Goal: Task Accomplishment & Management: Use online tool/utility

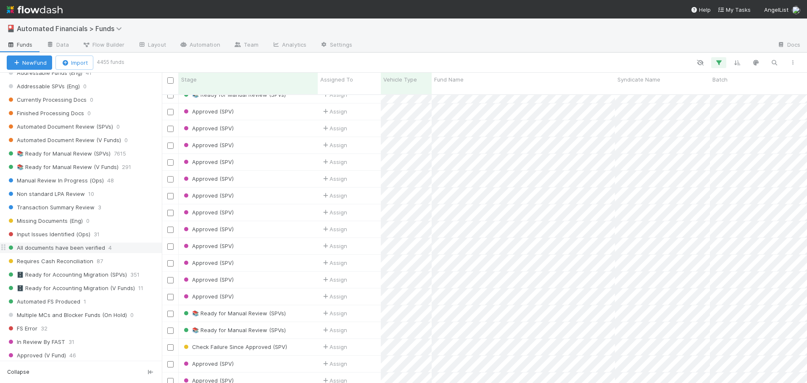
scroll to position [1051, 0]
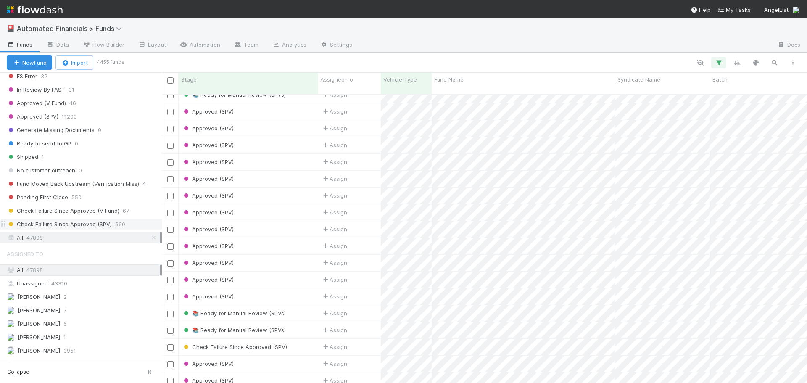
click at [60, 222] on span "Check Failure Since Approved (SPV)" at bounding box center [59, 224] width 105 height 11
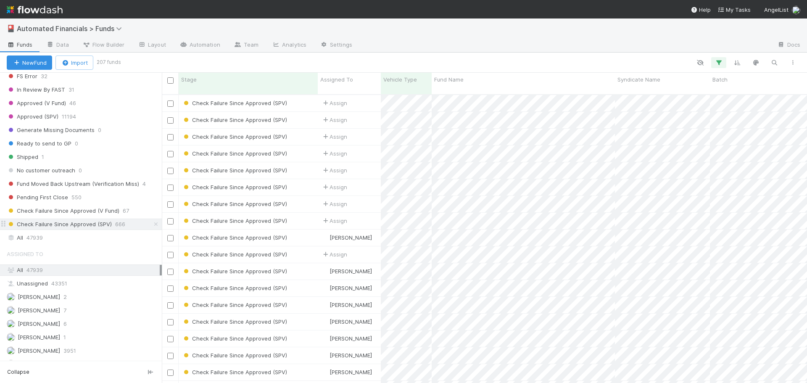
scroll to position [289, 639]
click at [719, 64] on icon "button" at bounding box center [719, 63] width 8 height 8
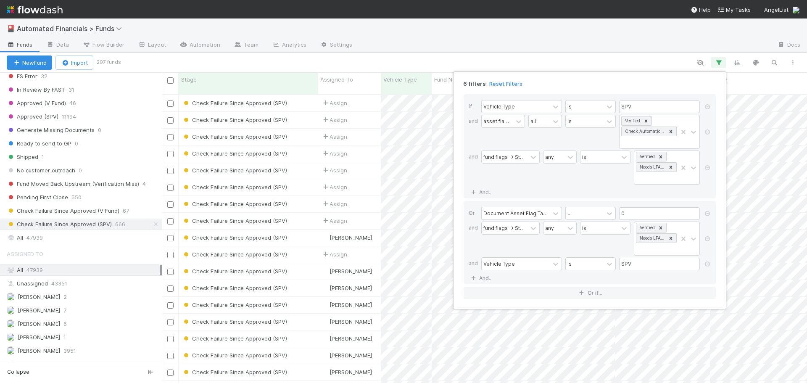
click at [720, 62] on div "6 filters Reset Filters If Vehicle Type is SPV and asset flags -> Stage all is …" at bounding box center [403, 191] width 807 height 383
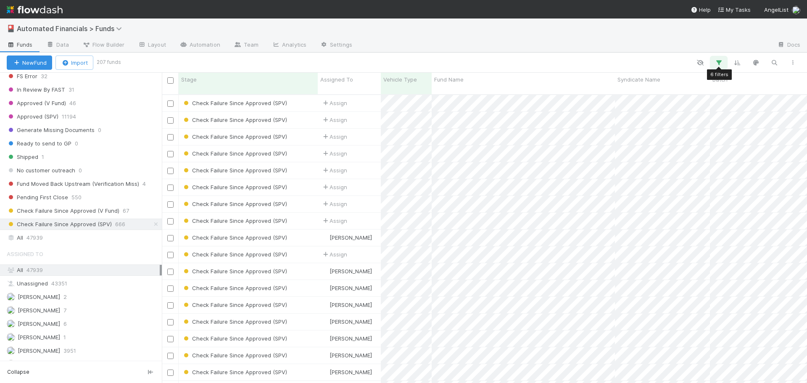
click at [720, 62] on icon "button" at bounding box center [719, 63] width 8 height 8
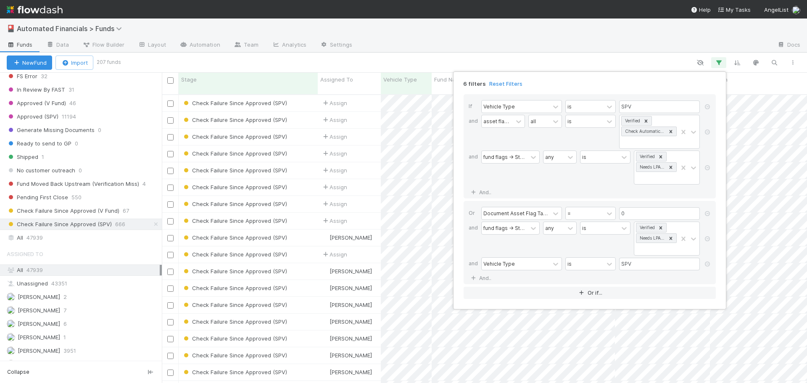
click at [511, 82] on link "Reset Filters" at bounding box center [505, 83] width 33 height 7
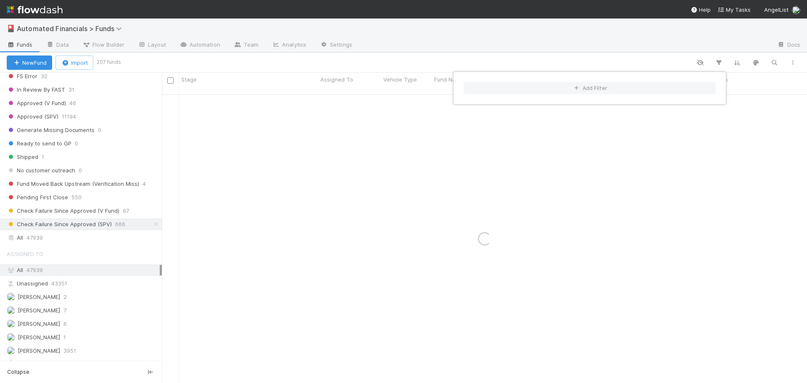
click at [660, 61] on div "Add Filter" at bounding box center [403, 191] width 807 height 383
click at [720, 61] on div "Add Filter" at bounding box center [403, 191] width 807 height 383
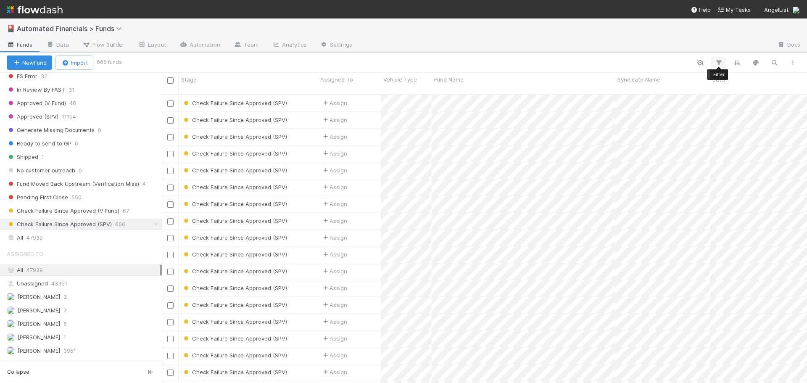
scroll to position [289, 639]
click at [720, 61] on icon "button" at bounding box center [719, 63] width 8 height 8
click at [524, 90] on button "Add Filter" at bounding box center [590, 88] width 252 height 12
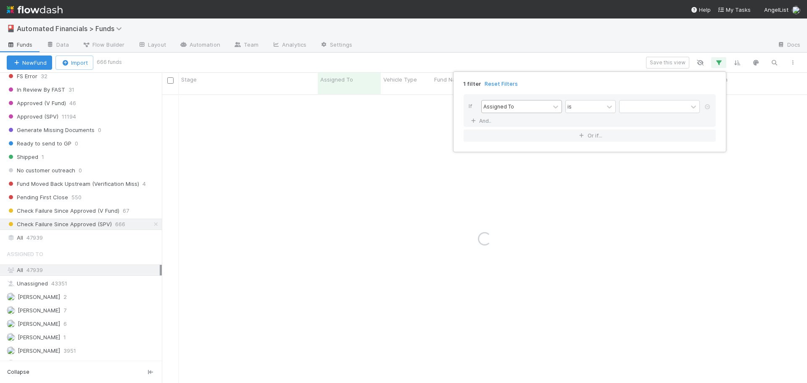
click at [517, 109] on div "Assigned To" at bounding box center [516, 106] width 68 height 12
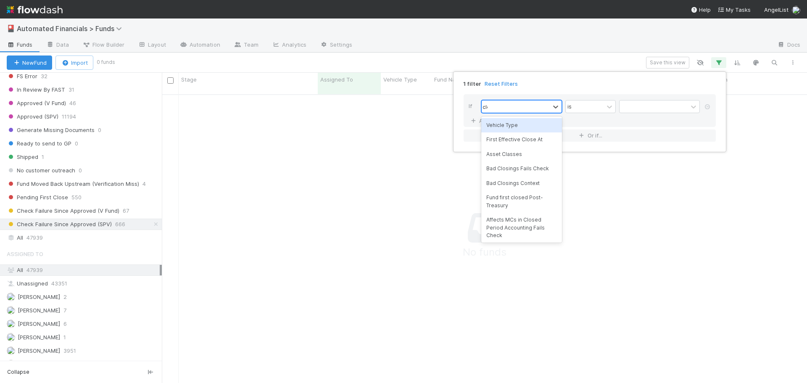
scroll to position [283, 639]
type input "closed"
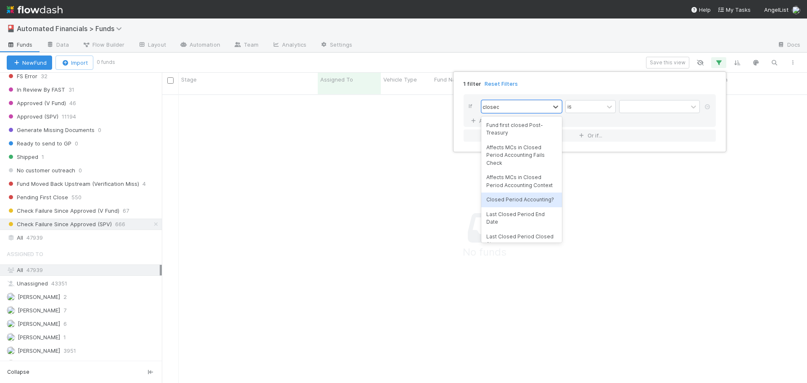
scroll to position [11, 0]
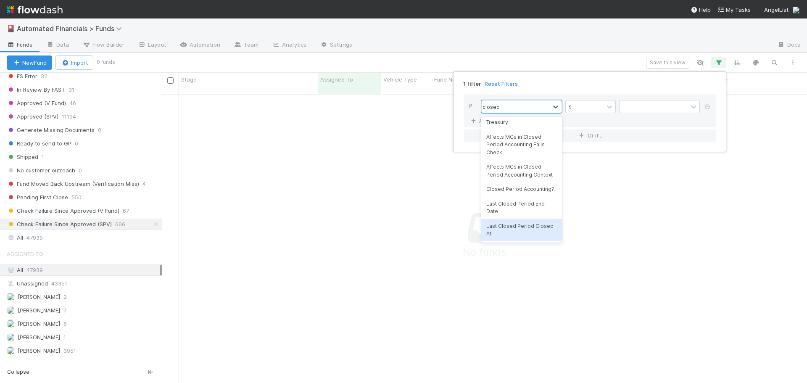
click at [504, 232] on div "Last Closed Period Closed At" at bounding box center [521, 230] width 81 height 22
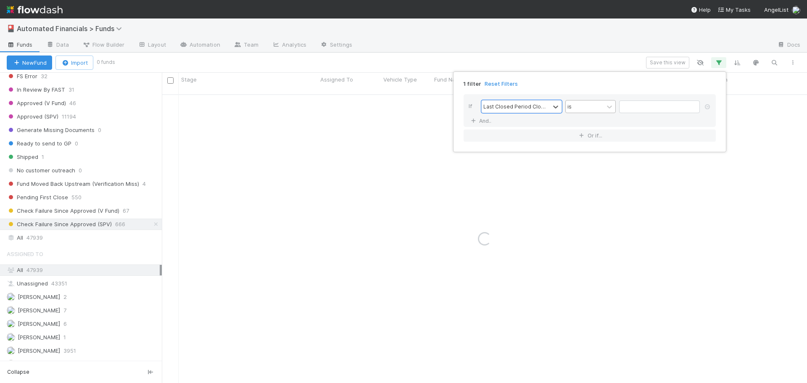
click at [583, 103] on div "is" at bounding box center [585, 106] width 38 height 12
click at [585, 194] on div "is empty" at bounding box center [590, 187] width 50 height 14
click at [584, 82] on div "1 filter Reset Filters" at bounding box center [590, 81] width 266 height 12
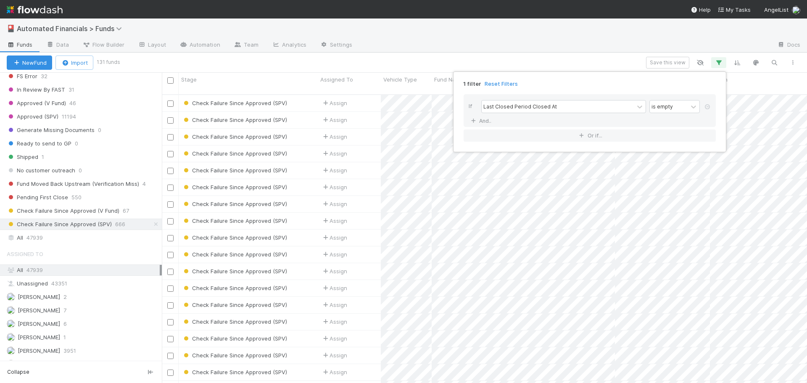
scroll to position [289, 639]
click at [484, 120] on link "And.." at bounding box center [482, 121] width 26 height 12
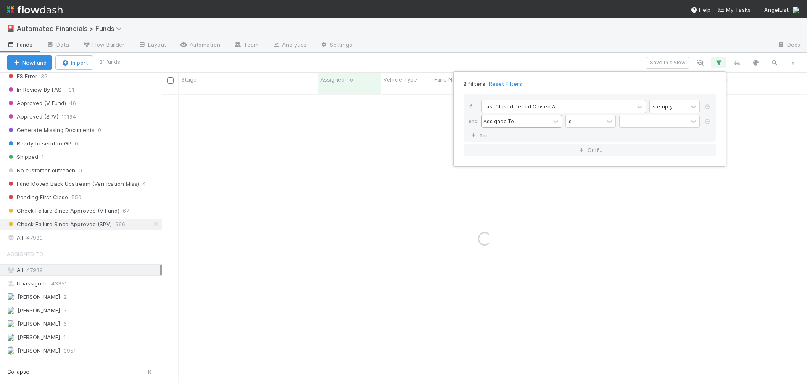
click at [497, 122] on div "Assigned To" at bounding box center [498, 121] width 31 height 8
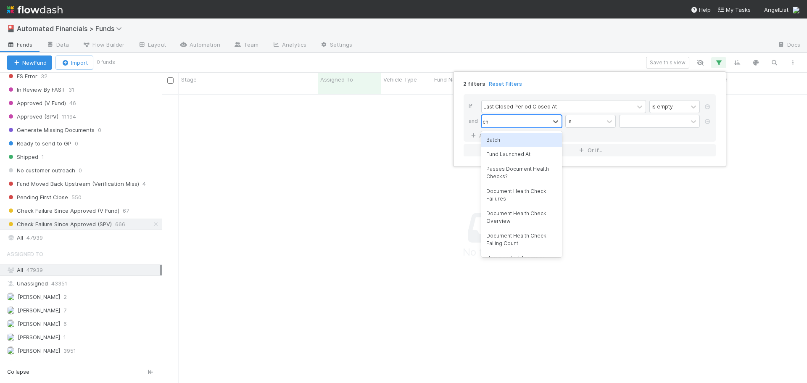
scroll to position [283, 639]
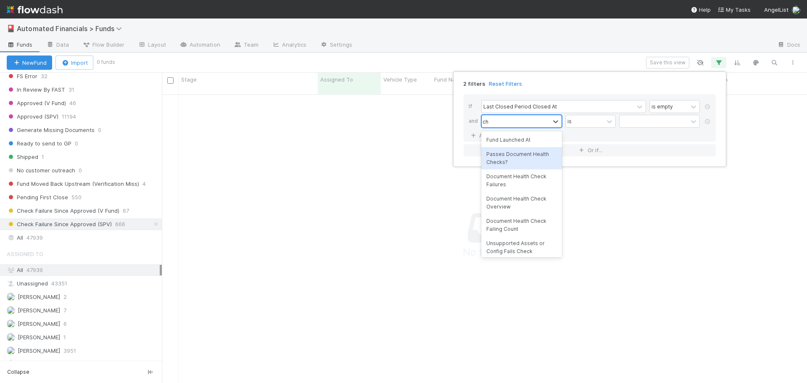
type input "c"
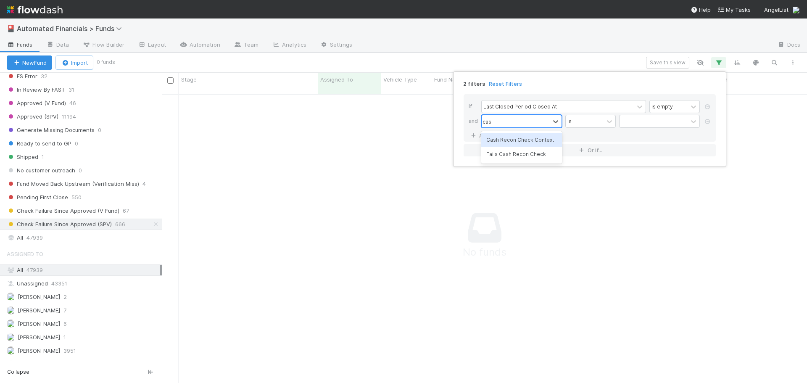
type input "cash"
click at [521, 156] on div "Fails Cash Recon Check" at bounding box center [521, 154] width 81 height 14
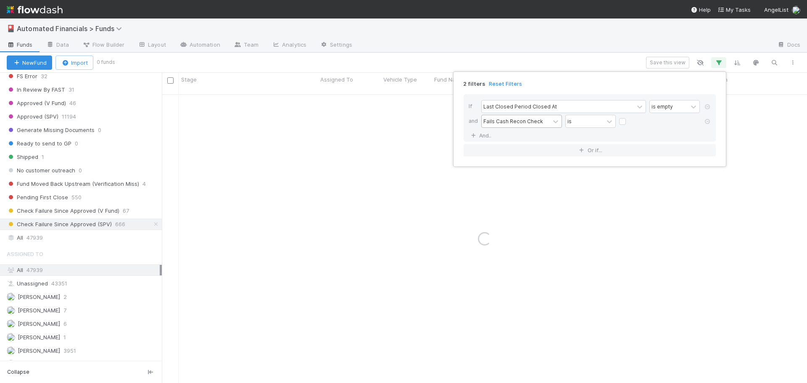
click at [629, 117] on label at bounding box center [629, 117] width 0 height 0
click at [624, 122] on input "checkbox" at bounding box center [622, 123] width 7 height 13
checkbox input "true"
click at [641, 127] on div "Fails Cash Recon Check is" at bounding box center [592, 122] width 222 height 15
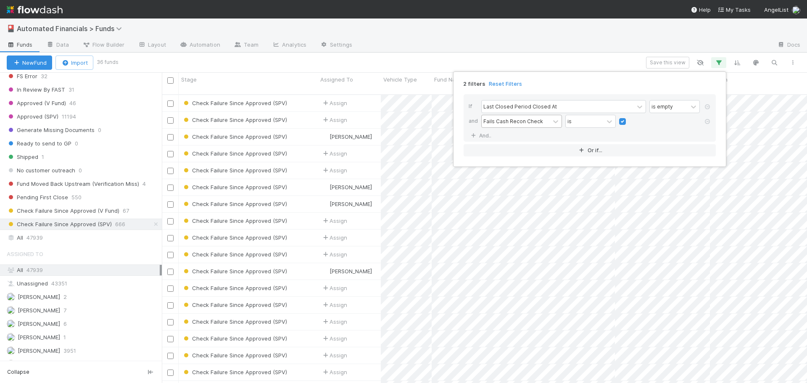
scroll to position [289, 639]
click at [623, 57] on div "2 filters Reset Filters If Last Closed Period Closed At is empty and Fails Cash…" at bounding box center [403, 191] width 807 height 383
click at [398, 37] on div "🎴 Automated Financials > Funds" at bounding box center [403, 28] width 807 height 20
click at [428, 37] on div "🎴 Automated Financials > Funds" at bounding box center [403, 28] width 807 height 20
click at [95, 226] on span "Check Failure Since Approved (SPV)" at bounding box center [59, 224] width 105 height 11
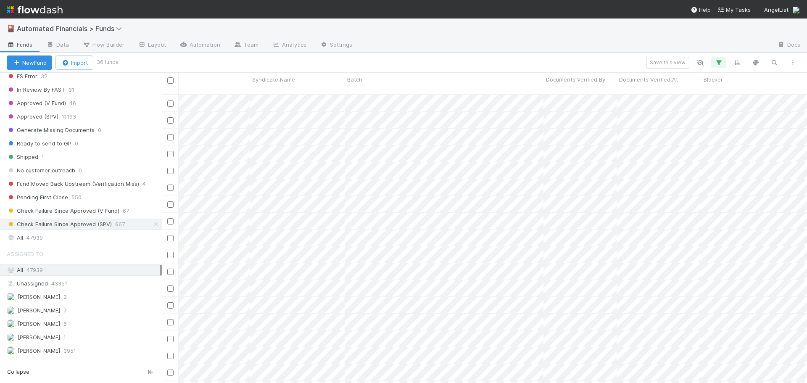
scroll to position [0, 0]
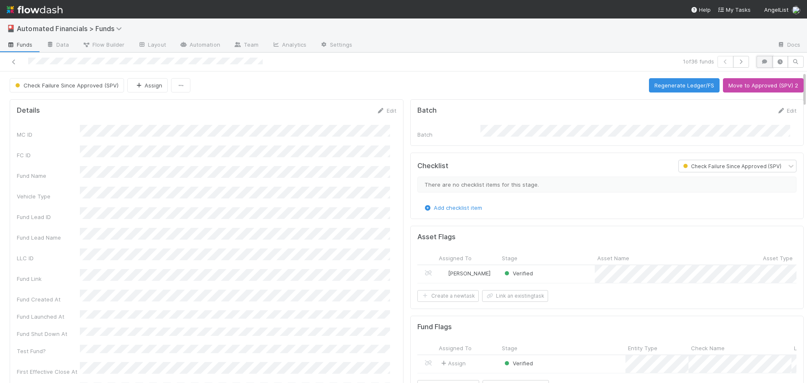
click at [762, 63] on button "button" at bounding box center [765, 62] width 16 height 12
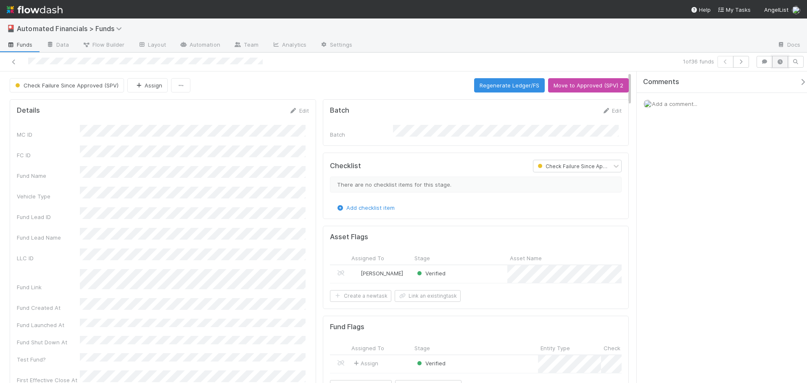
click at [780, 63] on icon "button" at bounding box center [780, 61] width 8 height 5
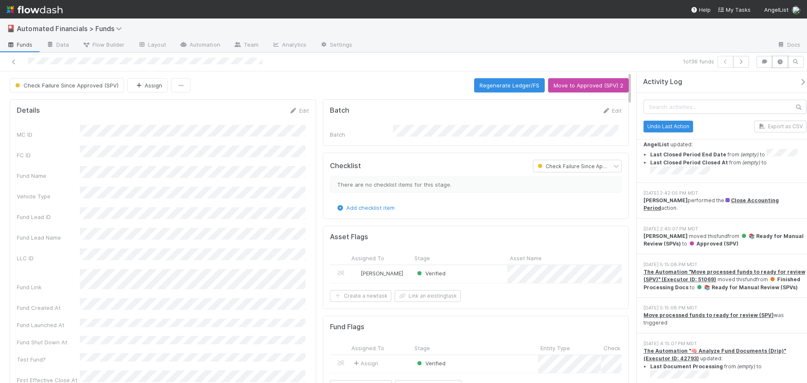
scroll to position [715, 0]
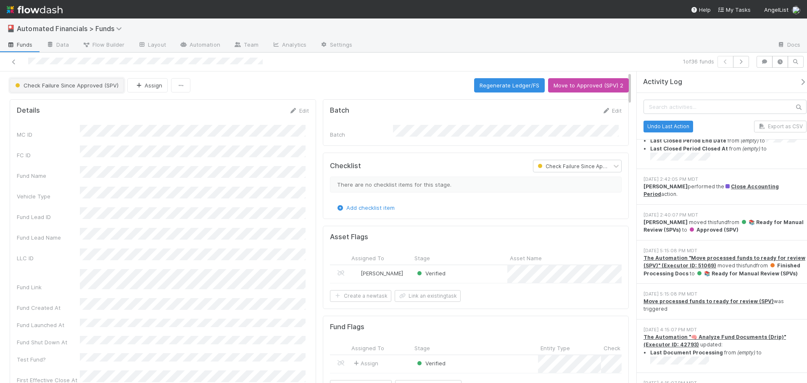
click at [79, 87] on span "Check Failure Since Approved (SPV)" at bounding box center [65, 85] width 105 height 7
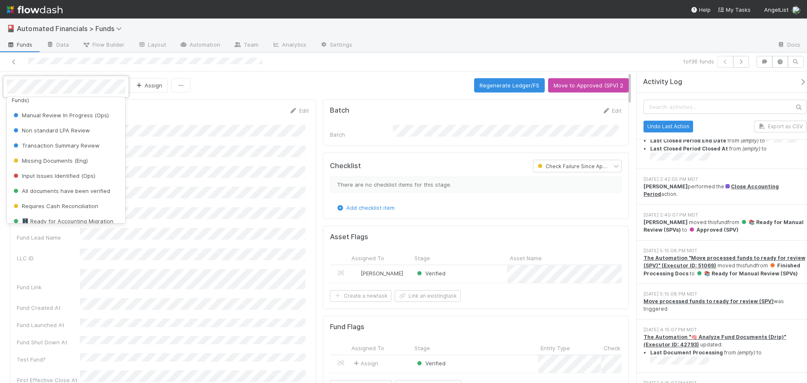
scroll to position [163, 0]
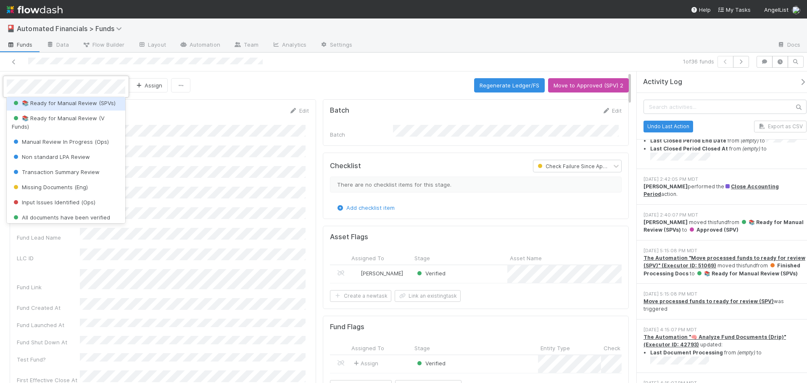
click at [74, 106] on span "📚 Ready for Manual Review (SPVs)" at bounding box center [64, 103] width 104 height 7
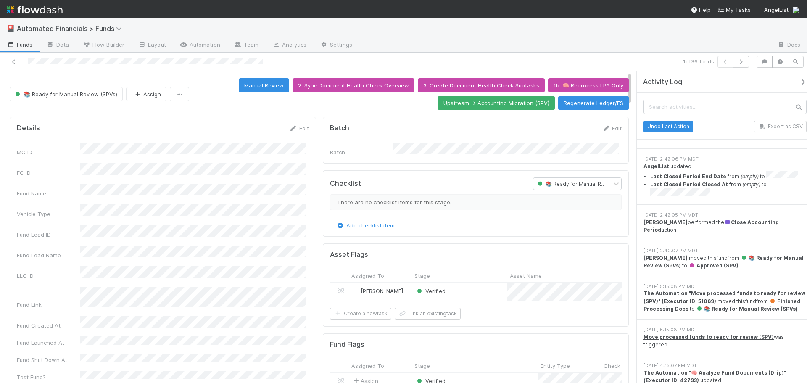
scroll to position [707, 0]
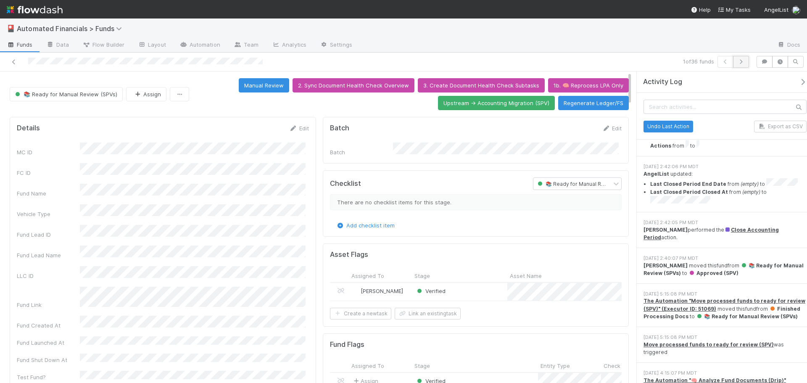
click at [741, 60] on icon "button" at bounding box center [741, 61] width 8 height 5
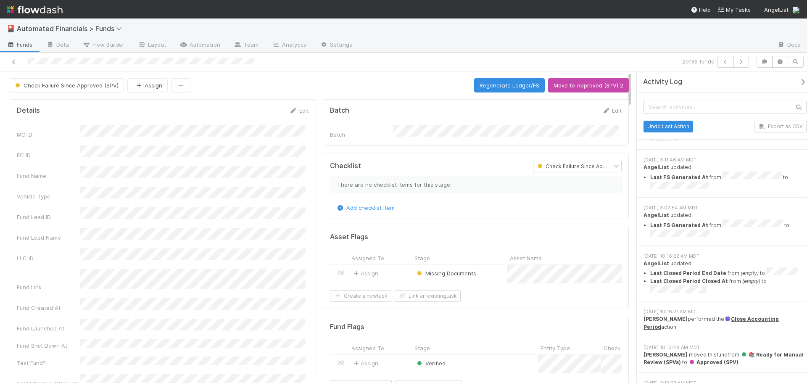
scroll to position [546, 0]
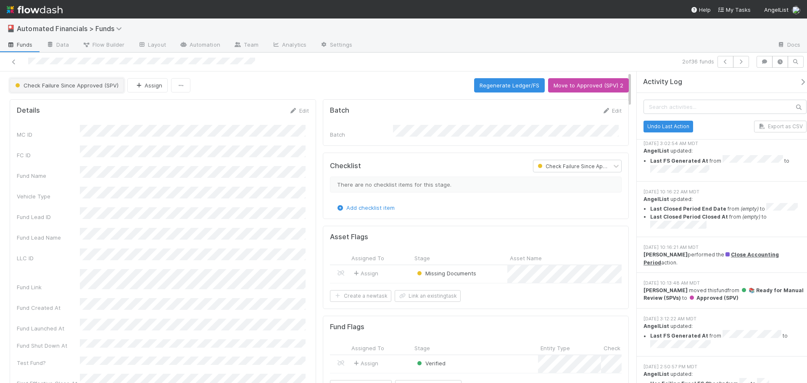
click at [90, 82] on span "Check Failure Since Approved (SPV)" at bounding box center [65, 85] width 105 height 7
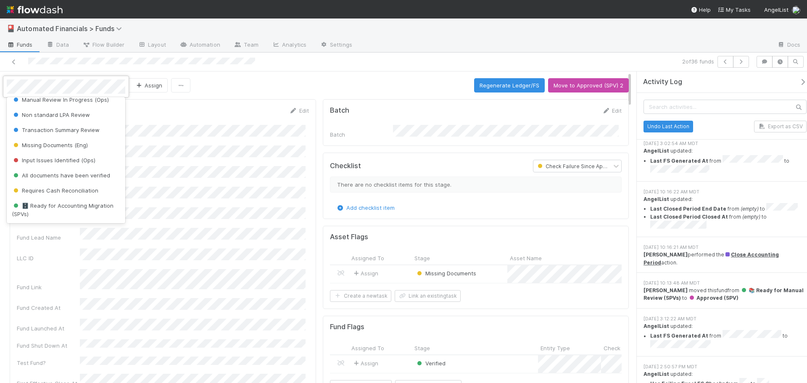
scroll to position [163, 0]
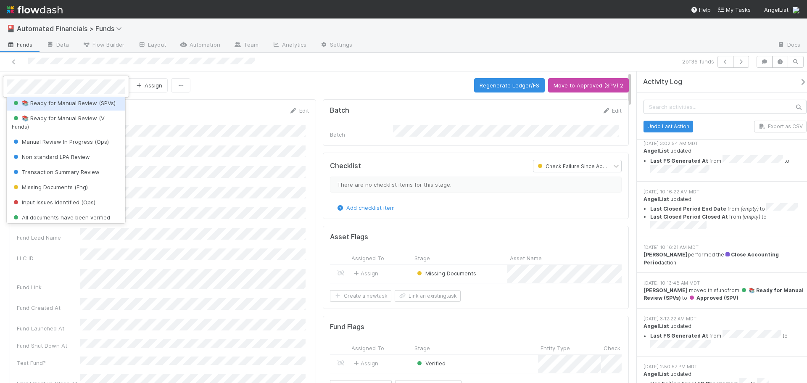
click at [85, 106] on span "📚 Ready for Manual Review (SPVs)" at bounding box center [64, 103] width 104 height 7
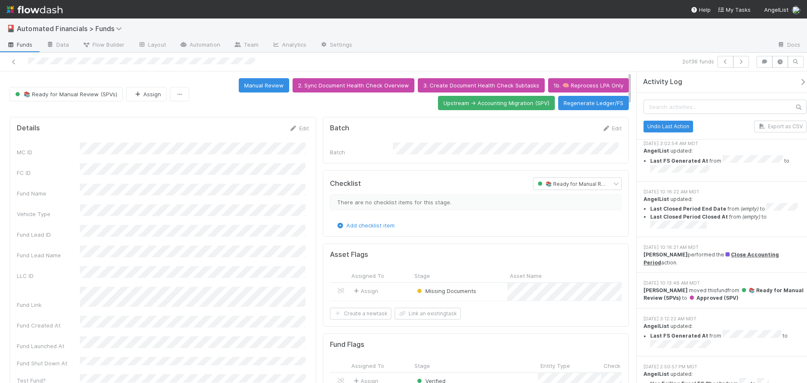
scroll to position [461, 0]
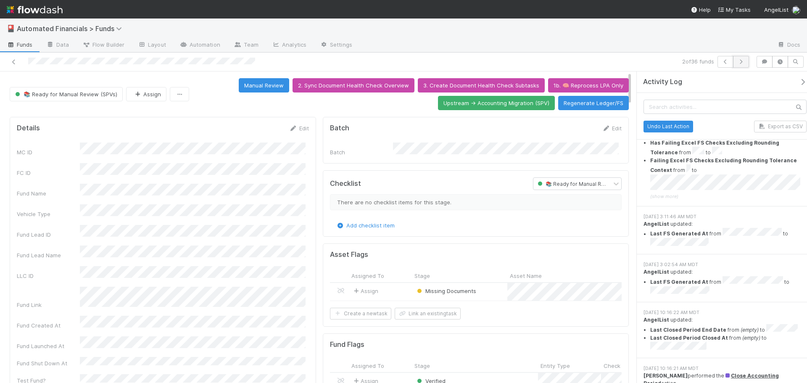
click at [746, 63] on button "button" at bounding box center [741, 62] width 16 height 12
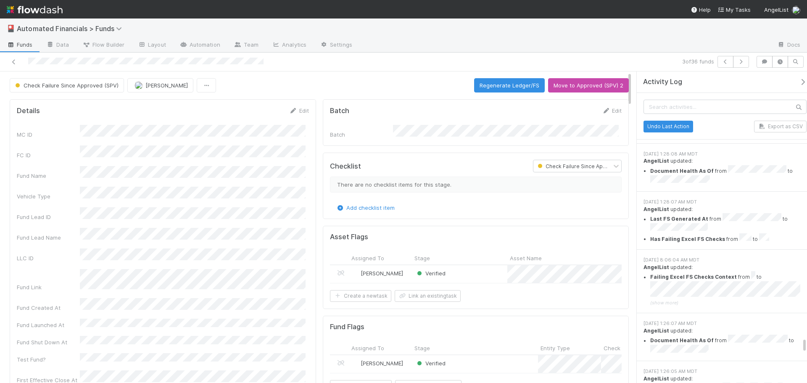
scroll to position [9758, 0]
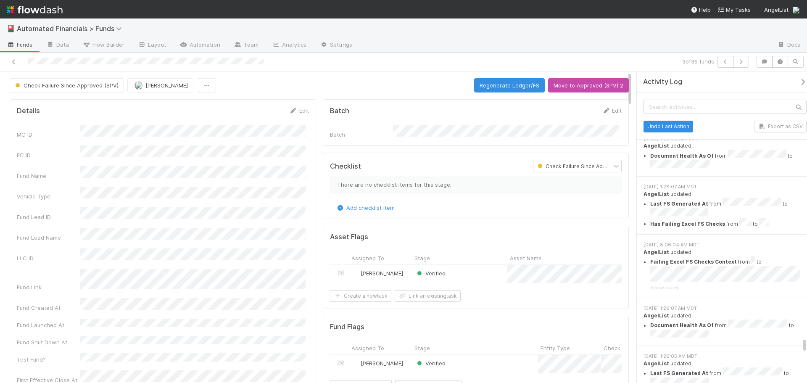
drag, startPoint x: 804, startPoint y: 180, endPoint x: 801, endPoint y: 348, distance: 167.3
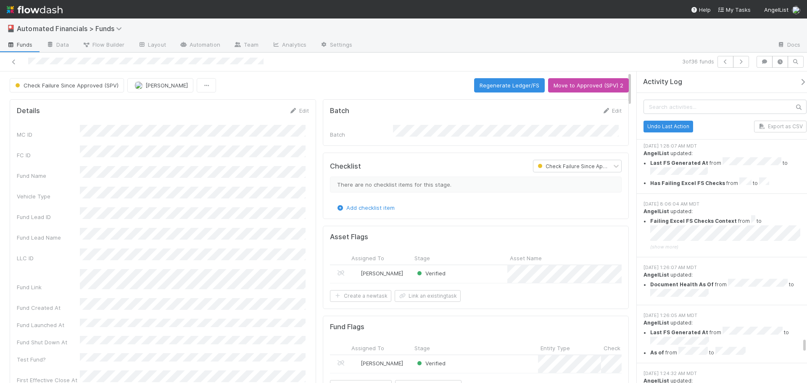
scroll to position [9801, 0]
click at [90, 87] on span "Check Failure Since Approved (SPV)" at bounding box center [65, 85] width 105 height 7
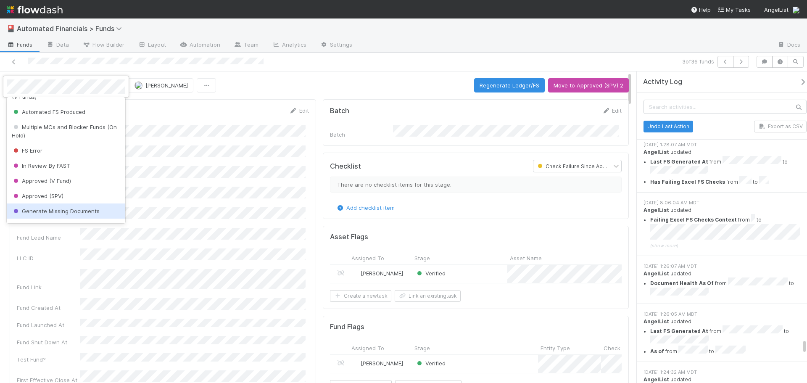
scroll to position [331, 0]
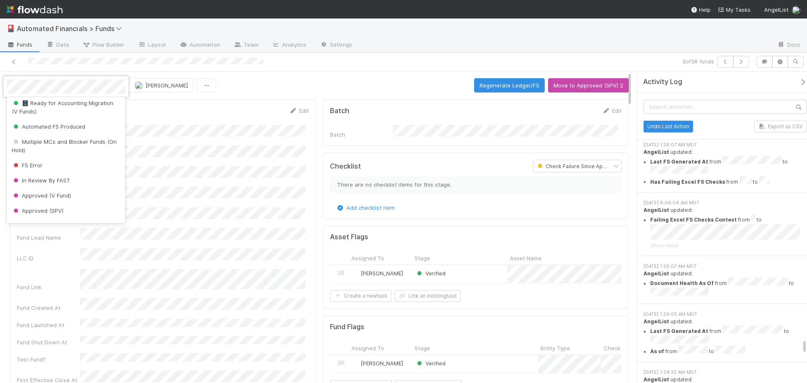
click at [68, 95] on div "🗄️ Ready for Accounting Migration (SPVs)" at bounding box center [66, 84] width 119 height 24
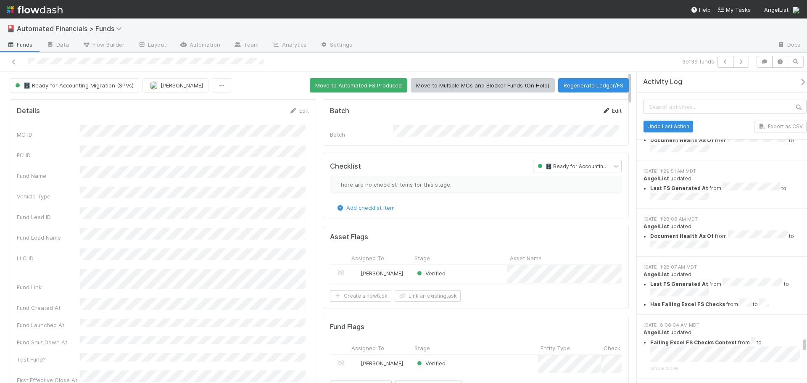
scroll to position [9739, 0]
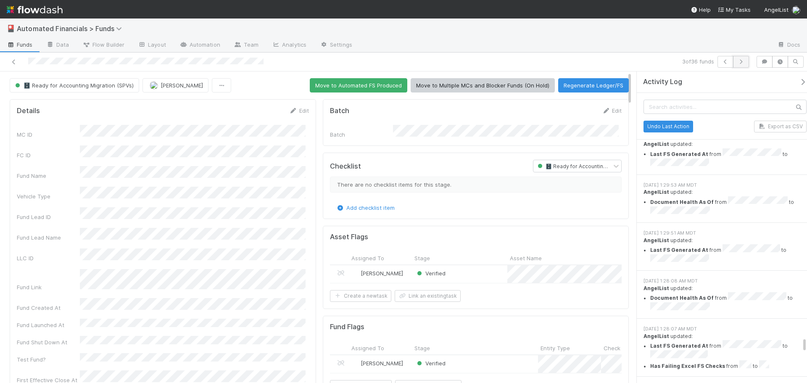
click at [743, 62] on icon "button" at bounding box center [741, 61] width 8 height 5
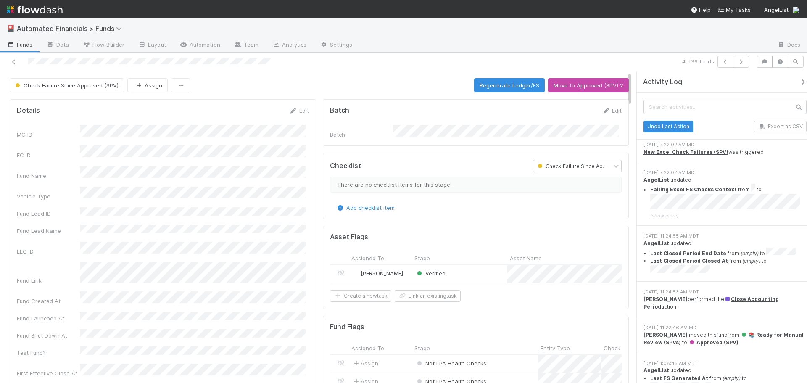
scroll to position [883, 0]
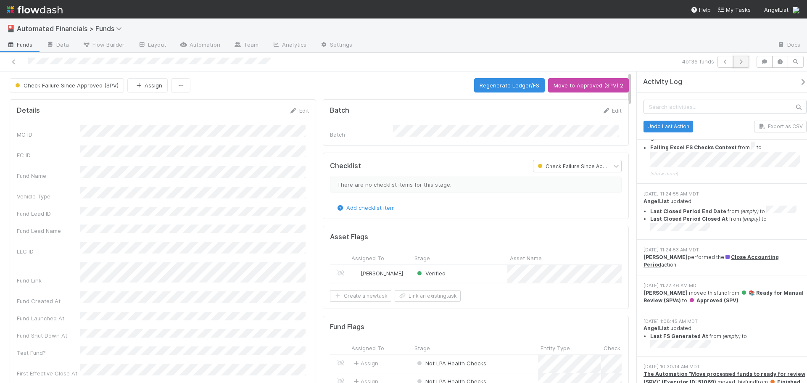
click at [745, 61] on button "button" at bounding box center [741, 62] width 16 height 12
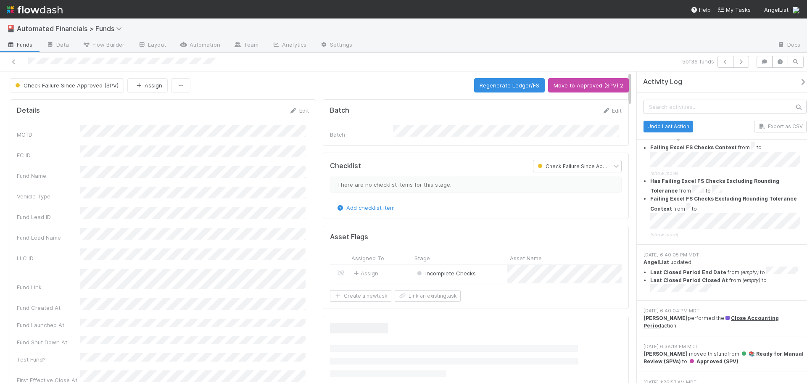
scroll to position [1219, 0]
click at [744, 63] on icon "button" at bounding box center [741, 61] width 8 height 5
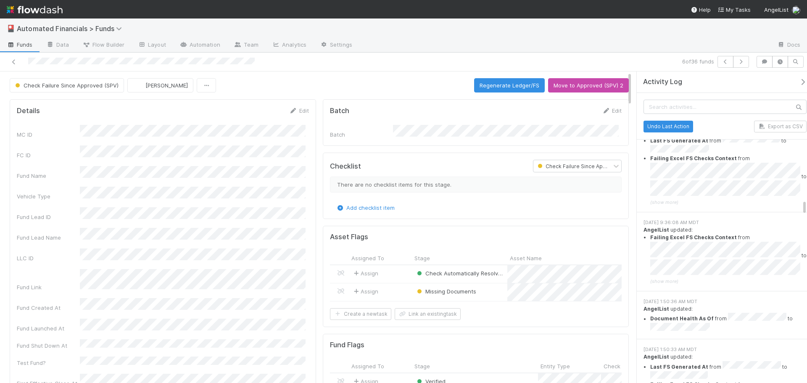
scroll to position [6515, 0]
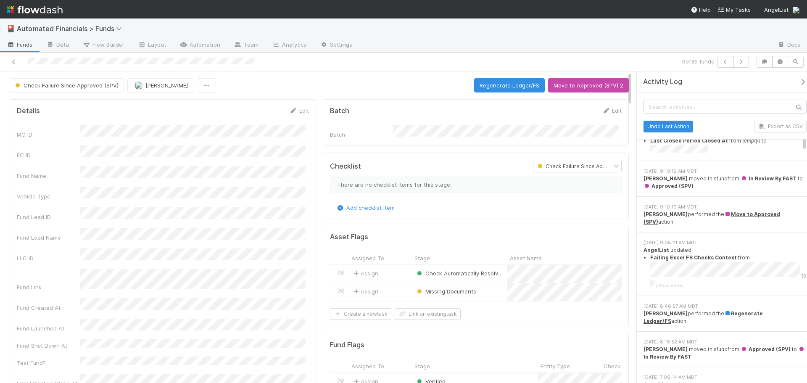
drag, startPoint x: 806, startPoint y: 210, endPoint x: 778, endPoint y: 140, distance: 75.2
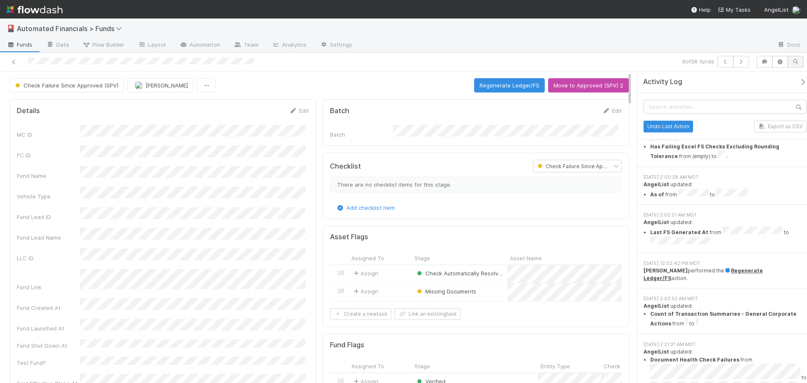
scroll to position [0, 0]
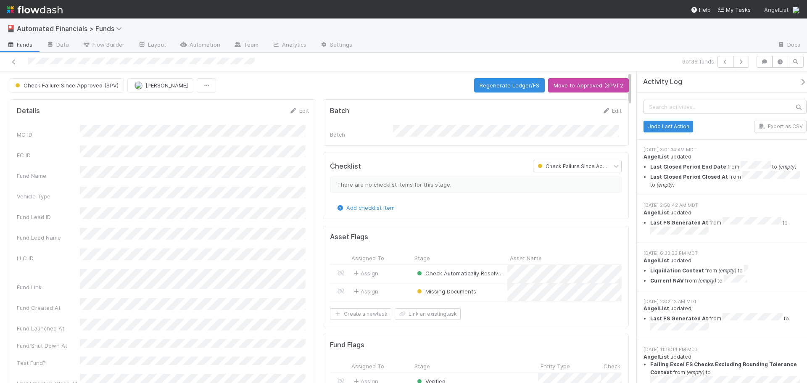
drag, startPoint x: 805, startPoint y: 193, endPoint x: 783, endPoint y: 12, distance: 182.5
click at [787, 7] on div "🎴 Automated Financials > Funds Funds Data Flow Builder Layout Automation Team A…" at bounding box center [403, 191] width 807 height 383
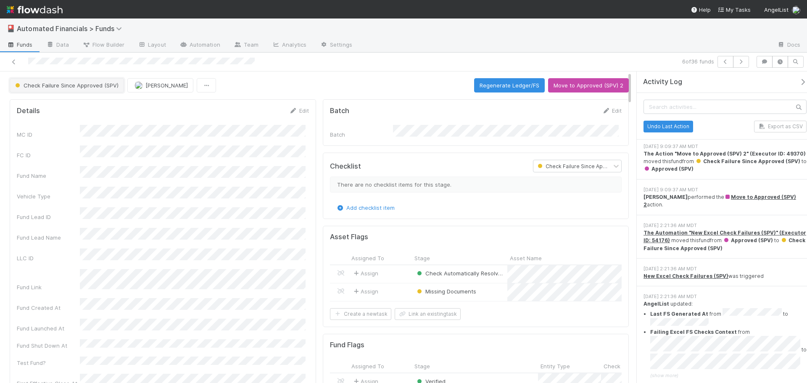
click at [70, 87] on span "Check Failure Since Approved (SPV)" at bounding box center [65, 85] width 105 height 7
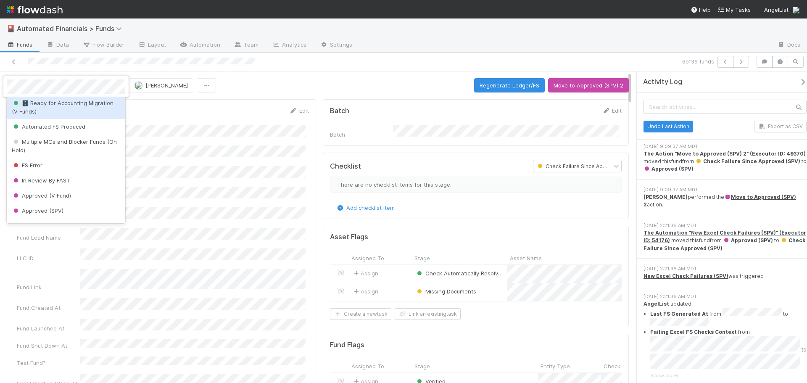
scroll to position [289, 0]
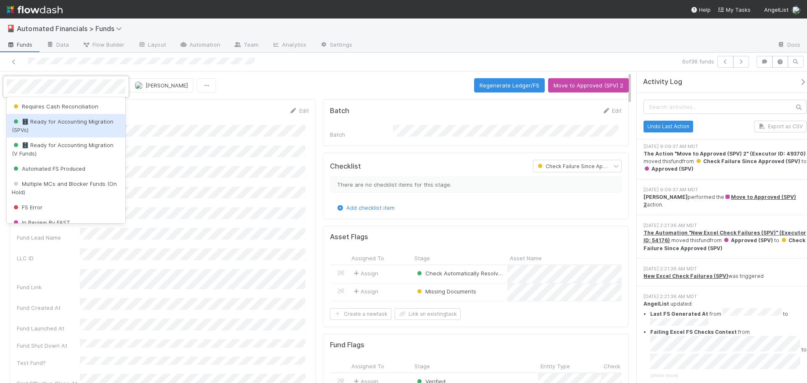
click at [56, 133] on span "🗄️ Ready for Accounting Migration (SPVs)" at bounding box center [63, 125] width 102 height 15
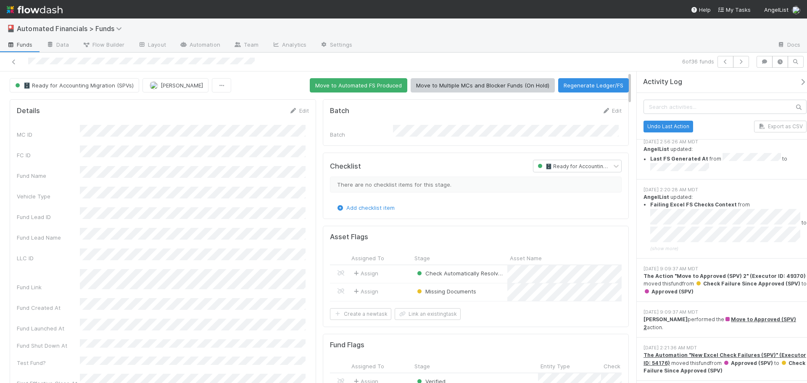
scroll to position [1470, 0]
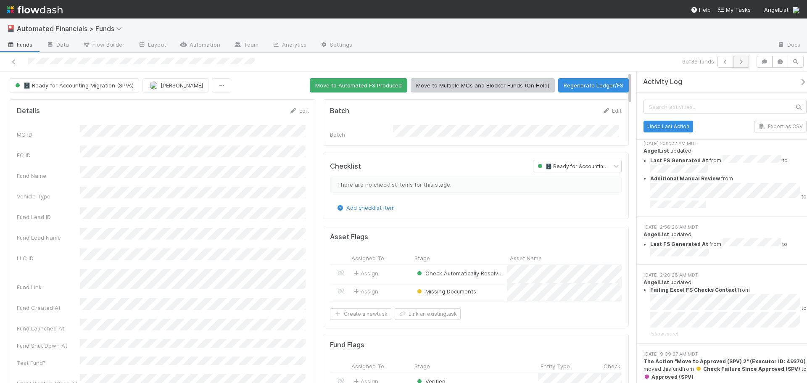
click at [741, 61] on icon "button" at bounding box center [741, 61] width 8 height 5
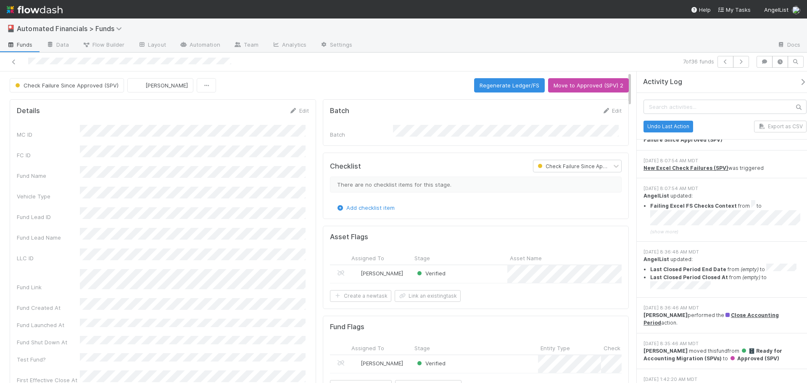
scroll to position [1555, 0]
click at [61, 84] on span "Check Failure Since Approved (SPV)" at bounding box center [65, 85] width 105 height 7
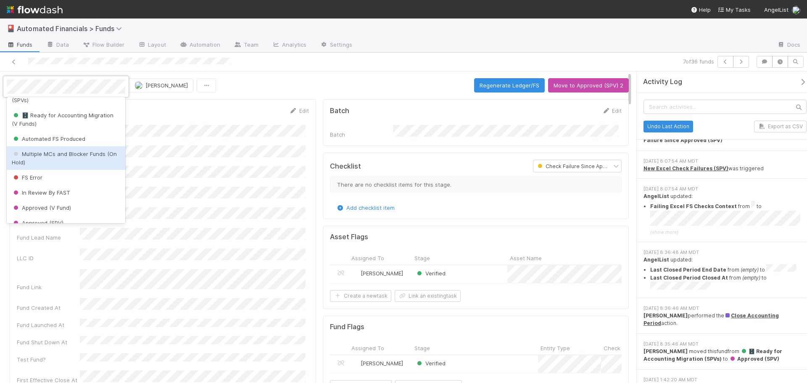
scroll to position [289, 0]
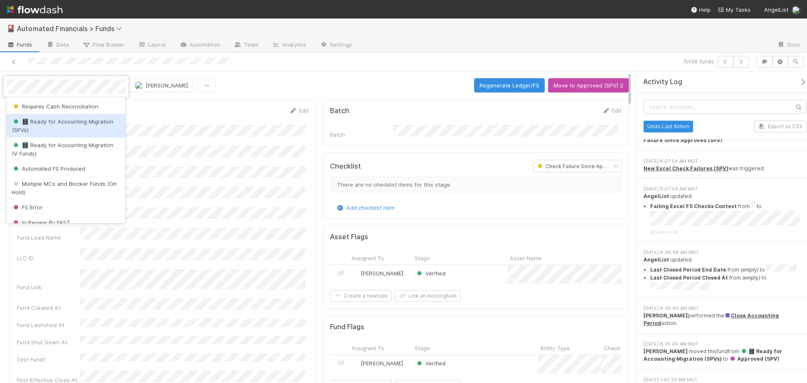
click at [67, 137] on div "🗄️ Ready for Accounting Migration (SPVs)" at bounding box center [66, 126] width 119 height 24
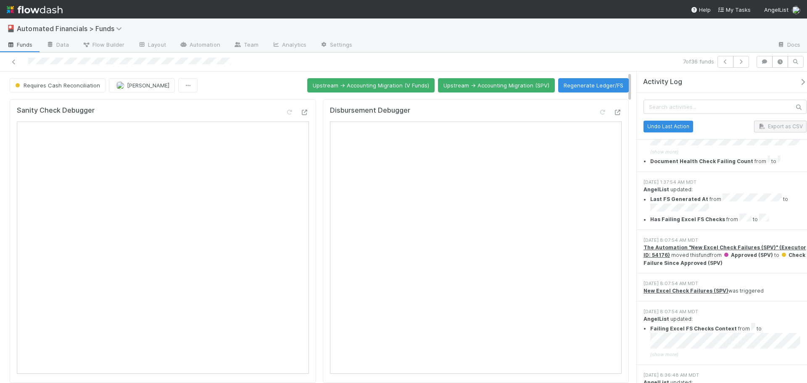
scroll to position [1439, 0]
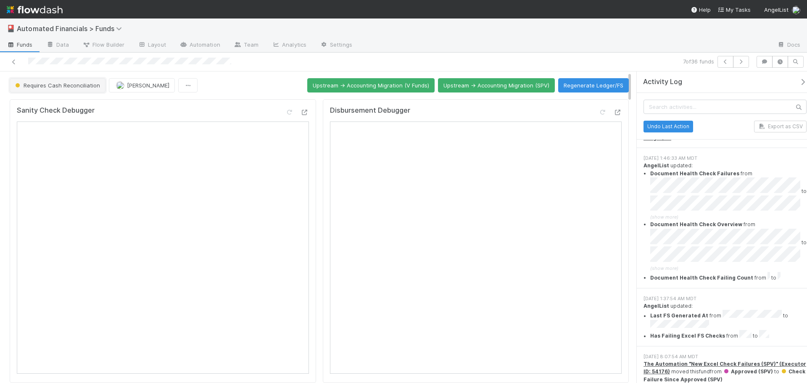
click at [60, 90] on button "Requires Cash Reconciliation" at bounding box center [58, 85] width 96 height 14
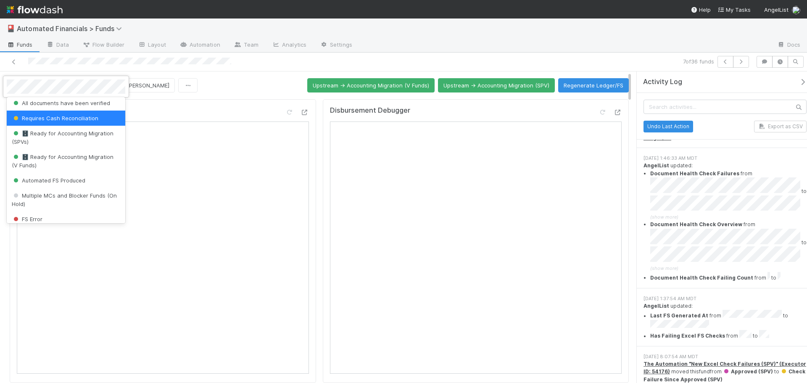
scroll to position [294, 0]
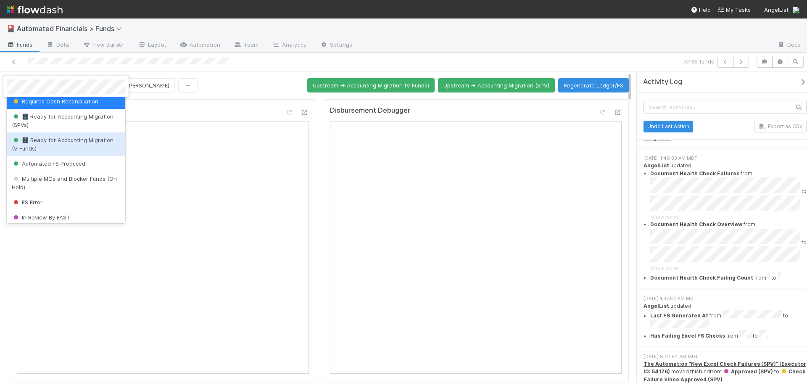
click at [254, 83] on div at bounding box center [403, 191] width 807 height 383
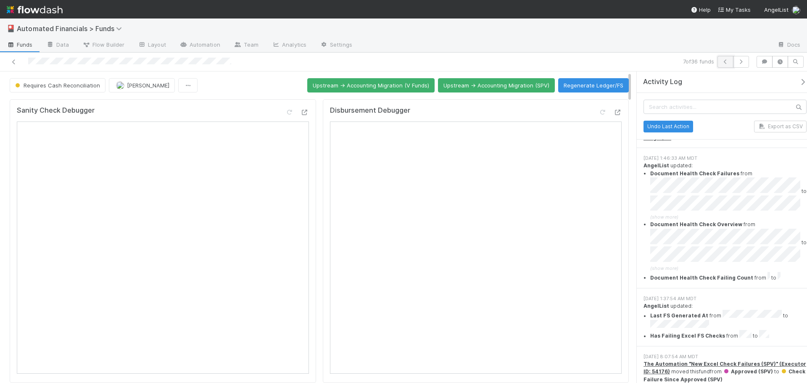
click at [725, 62] on icon "button" at bounding box center [725, 61] width 8 height 5
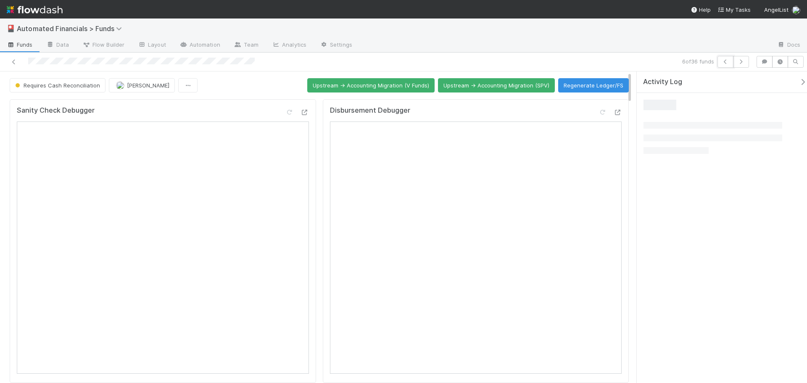
click at [725, 62] on icon "button" at bounding box center [725, 61] width 8 height 5
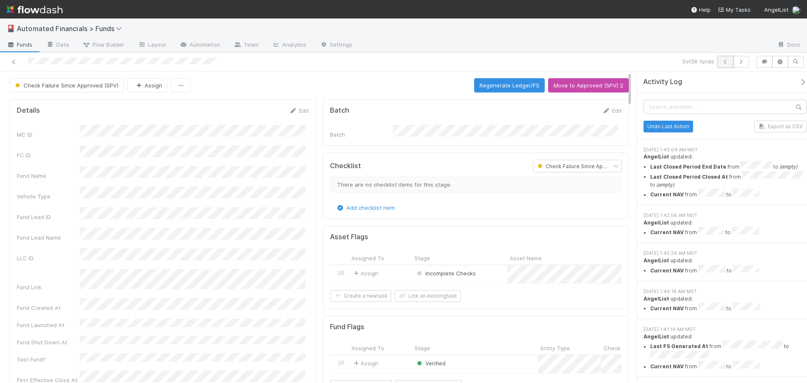
click at [722, 61] on icon "button" at bounding box center [725, 61] width 8 height 5
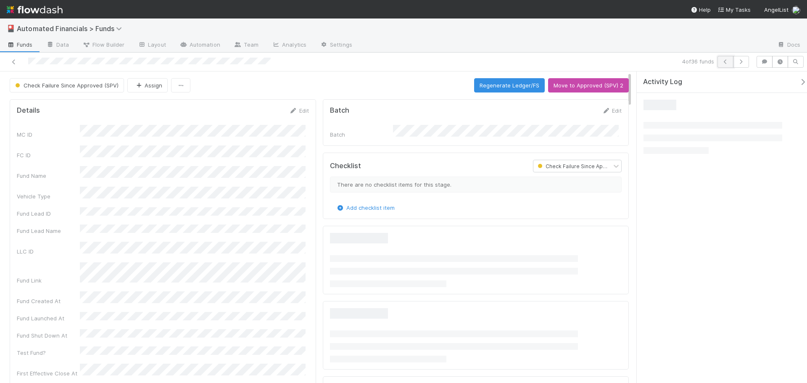
click at [722, 61] on icon "button" at bounding box center [725, 61] width 8 height 5
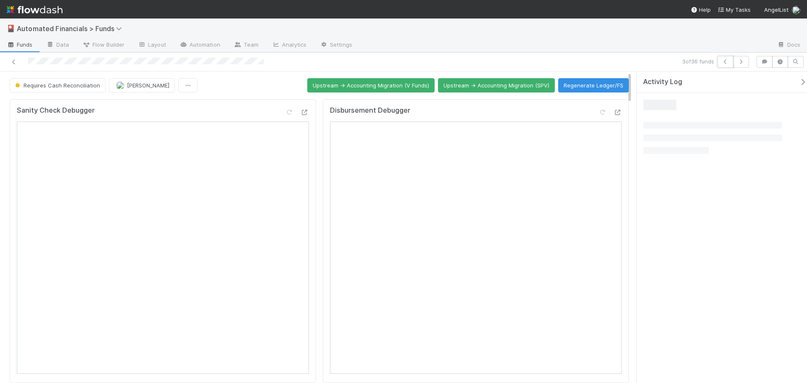
click at [722, 61] on icon "button" at bounding box center [725, 61] width 8 height 5
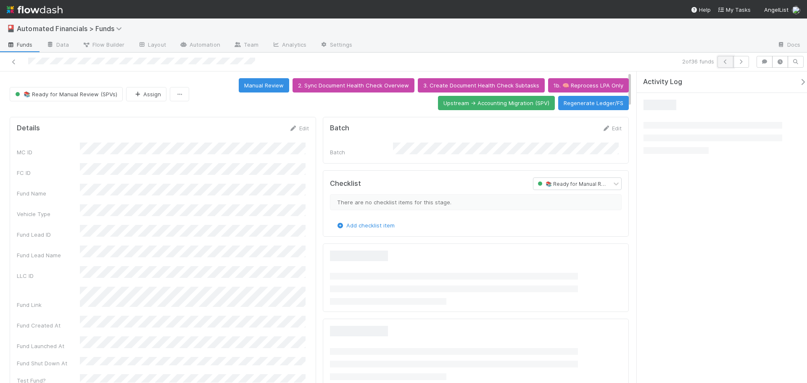
click at [723, 61] on icon "button" at bounding box center [725, 61] width 8 height 5
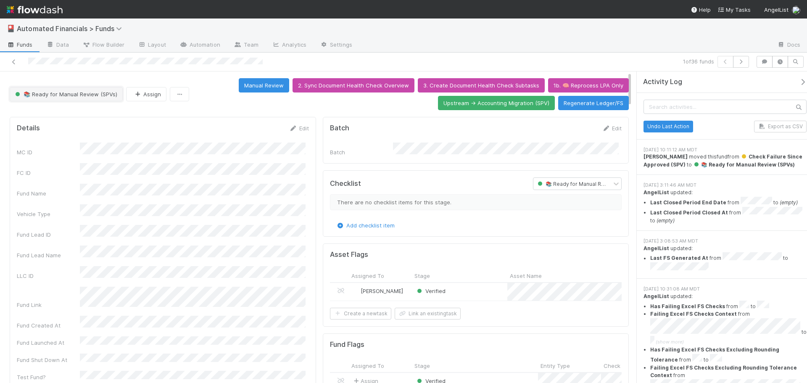
click at [76, 95] on span "📚 Ready for Manual Review (SPVs)" at bounding box center [65, 94] width 104 height 7
click at [74, 113] on span "Requires Cash Reconciliation" at bounding box center [55, 115] width 87 height 7
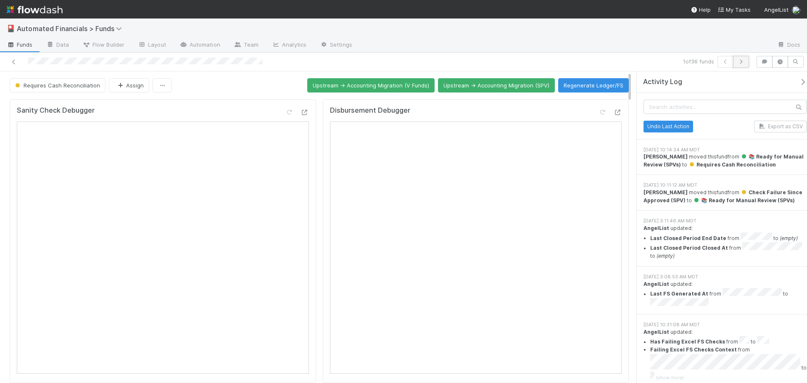
click at [743, 61] on icon "button" at bounding box center [741, 61] width 8 height 5
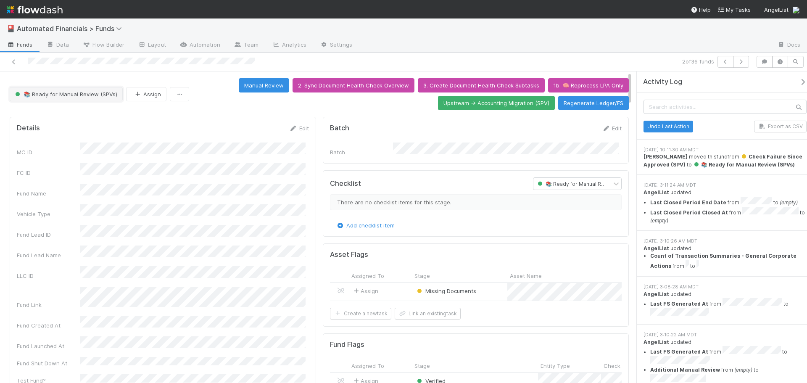
click at [82, 96] on span "📚 Ready for Manual Review (SPVs)" at bounding box center [65, 94] width 104 height 7
click at [106, 118] on div "Requires Cash Reconciliation" at bounding box center [66, 115] width 119 height 15
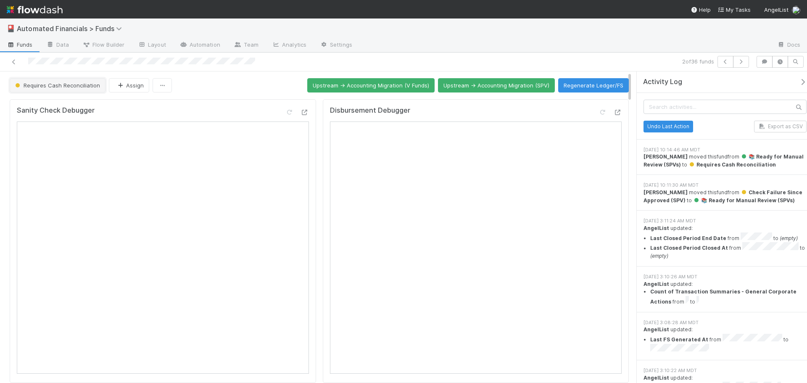
click at [72, 86] on span "Requires Cash Reconciliation" at bounding box center [56, 85] width 87 height 7
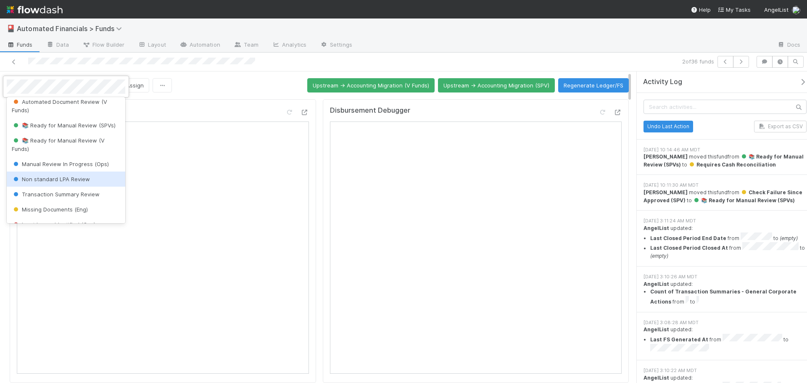
scroll to position [126, 0]
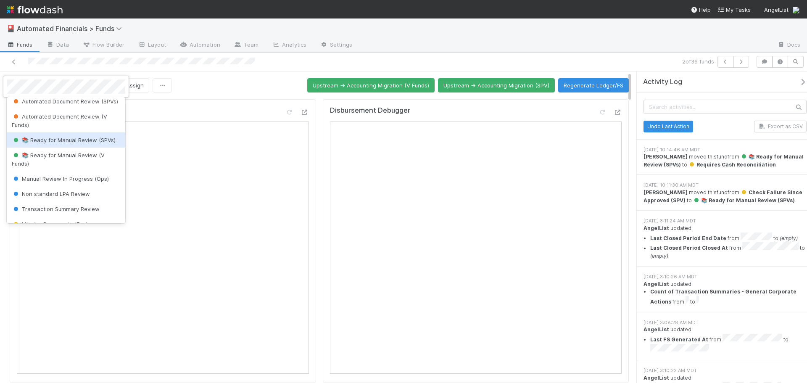
click at [72, 148] on div "📚 Ready for Manual Review (SPVs)" at bounding box center [66, 139] width 119 height 15
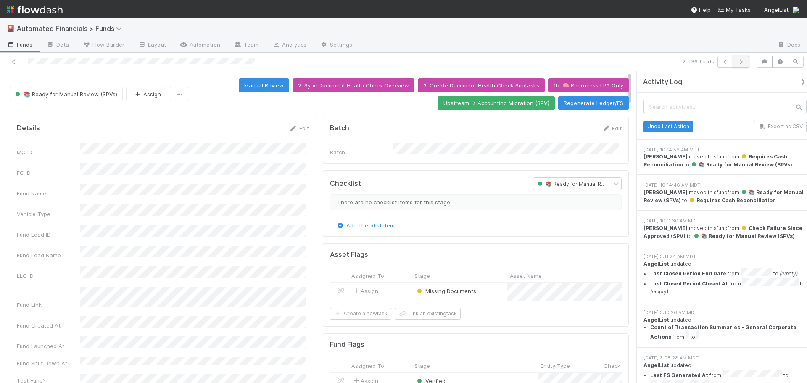
click at [746, 63] on button "button" at bounding box center [741, 62] width 16 height 12
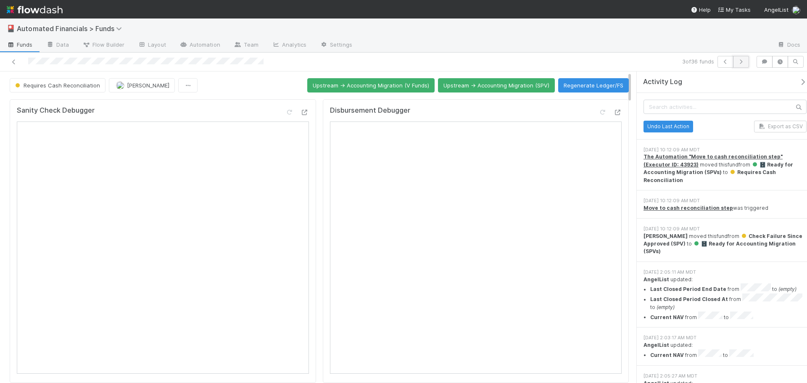
click at [741, 59] on icon "button" at bounding box center [741, 61] width 8 height 5
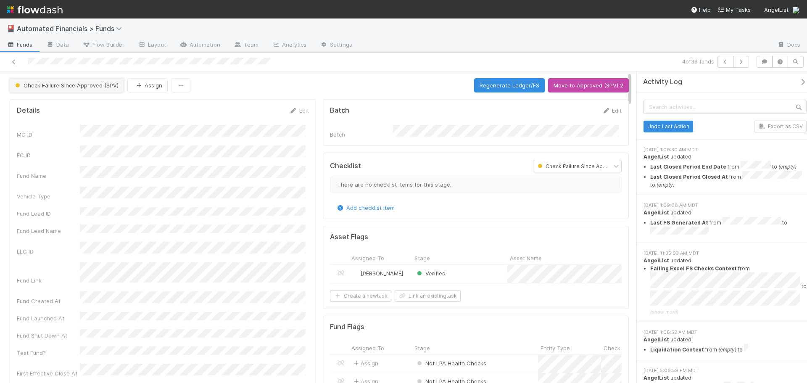
click at [85, 84] on span "Check Failure Since Approved (SPV)" at bounding box center [65, 85] width 105 height 7
click at [55, 106] on span "Requires Cash Reconciliation" at bounding box center [55, 106] width 87 height 7
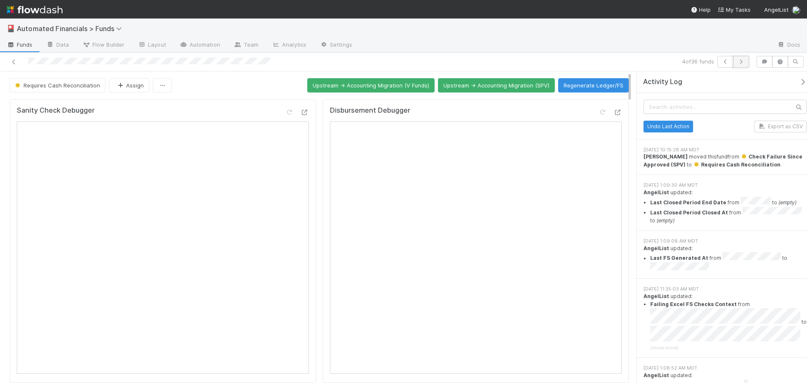
click at [744, 59] on icon "button" at bounding box center [741, 61] width 8 height 5
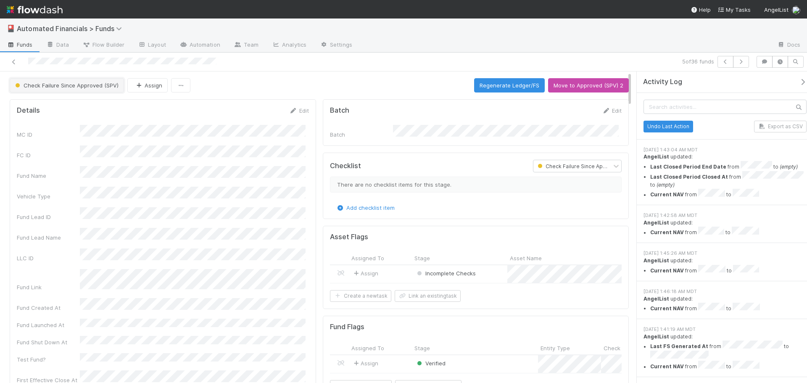
click at [61, 87] on span "Check Failure Since Approved (SPV)" at bounding box center [65, 85] width 105 height 7
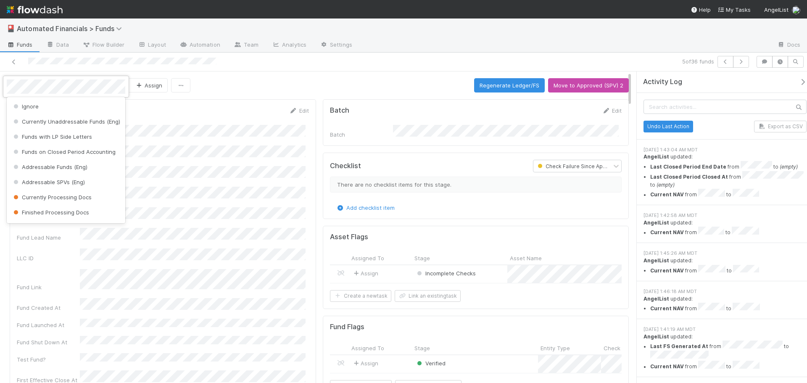
scroll to position [499, 0]
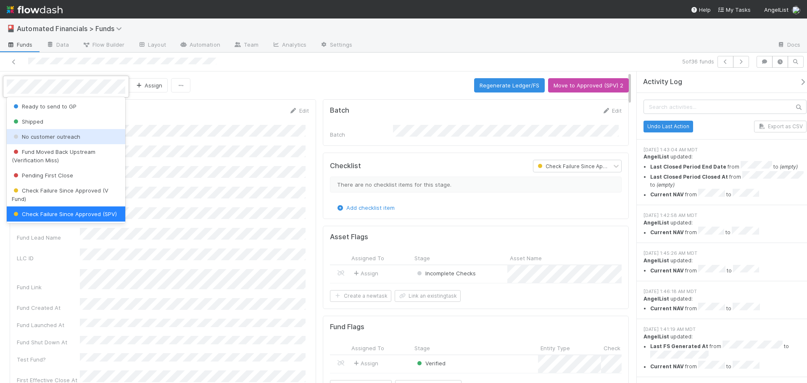
click at [238, 84] on div at bounding box center [403, 191] width 807 height 383
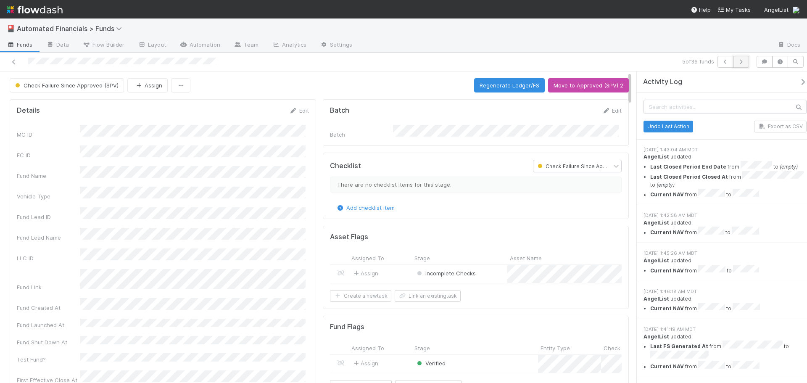
click at [745, 61] on button "button" at bounding box center [741, 62] width 16 height 12
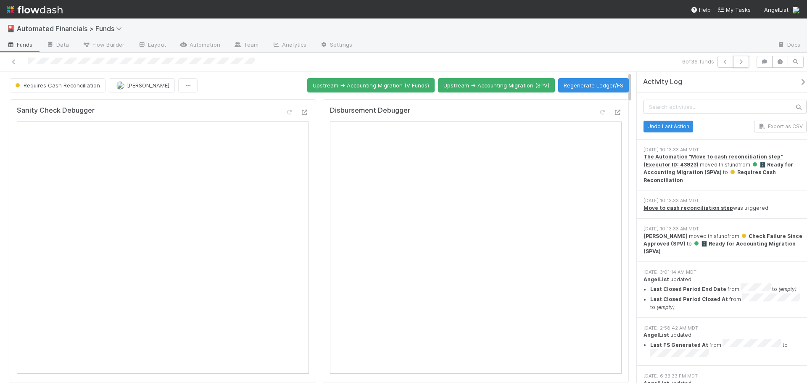
click at [745, 61] on button "button" at bounding box center [741, 62] width 16 height 12
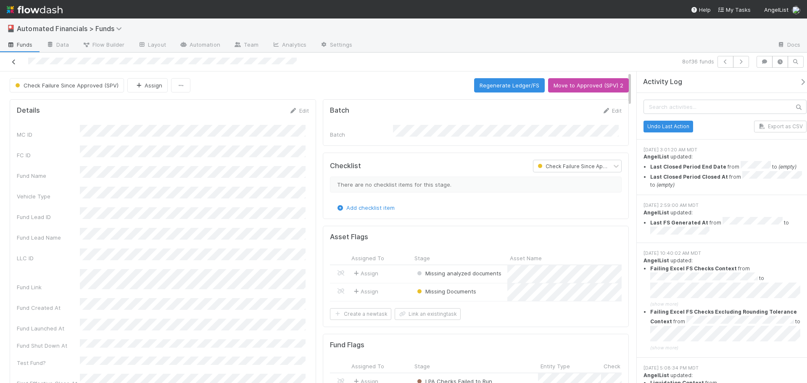
click at [14, 61] on icon at bounding box center [14, 61] width 8 height 5
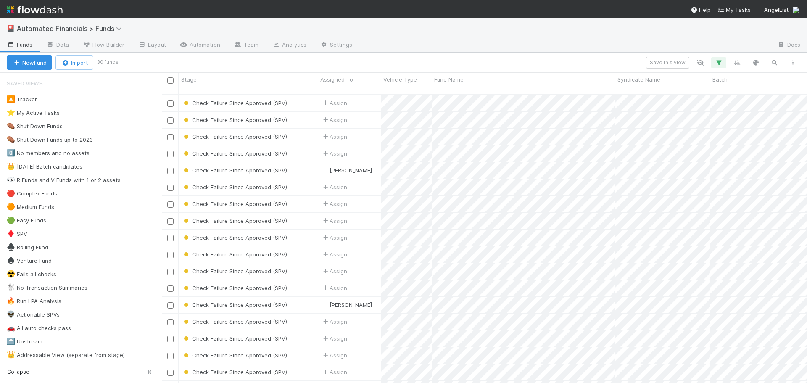
scroll to position [289, 639]
click at [172, 82] on input "checkbox" at bounding box center [170, 80] width 6 height 6
checkbox input "true"
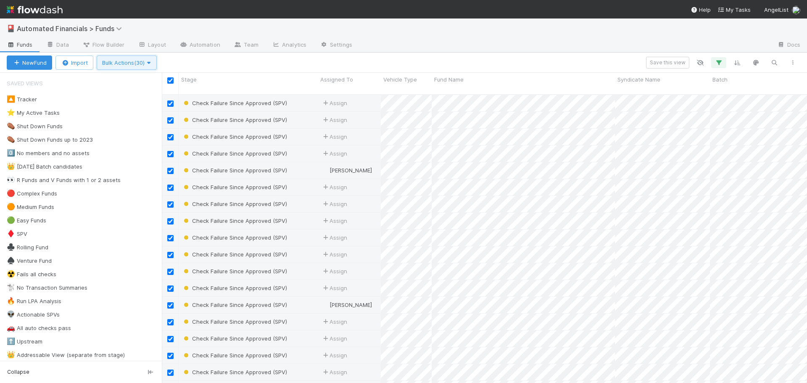
click at [121, 59] on span "Bulk Actions (30)" at bounding box center [126, 62] width 49 height 7
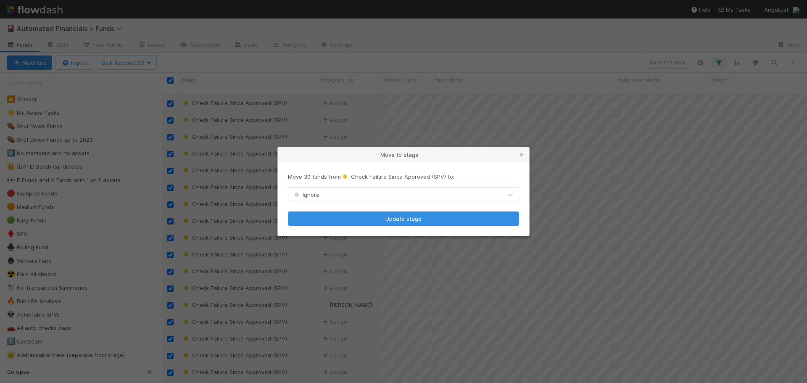
click at [354, 198] on div "Ignore" at bounding box center [395, 194] width 214 height 13
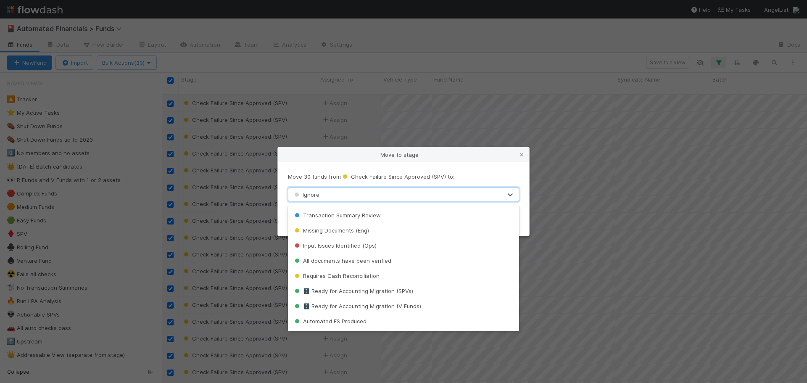
scroll to position [210, 0]
click at [369, 276] on span "Requires Cash Reconciliation" at bounding box center [336, 276] width 87 height 7
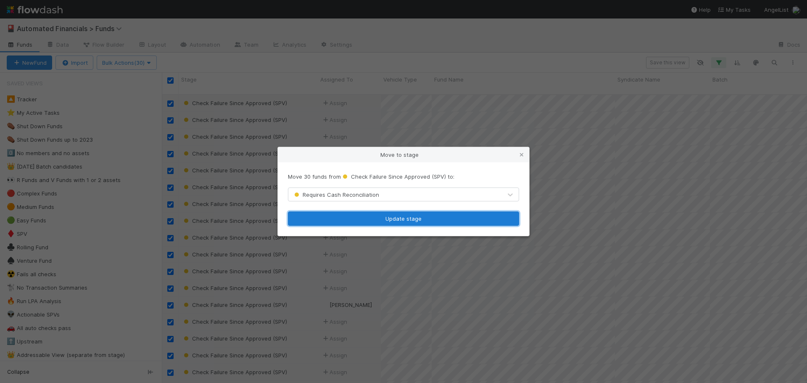
click at [348, 224] on button "Update stage" at bounding box center [403, 218] width 231 height 14
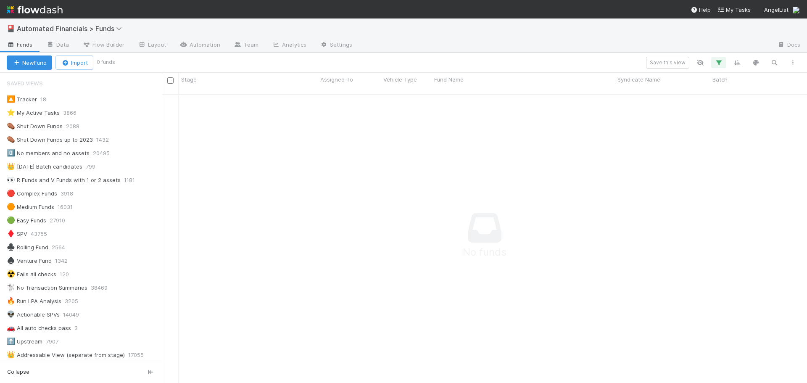
scroll to position [7, 7]
click at [721, 63] on icon "button" at bounding box center [719, 63] width 8 height 8
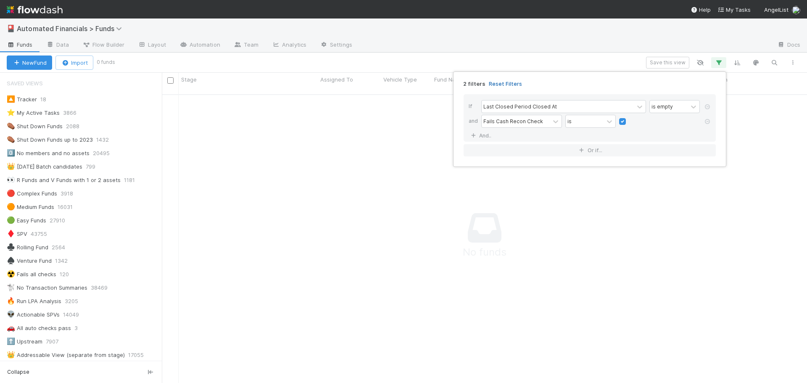
click at [502, 84] on link "Reset Filters" at bounding box center [505, 83] width 33 height 7
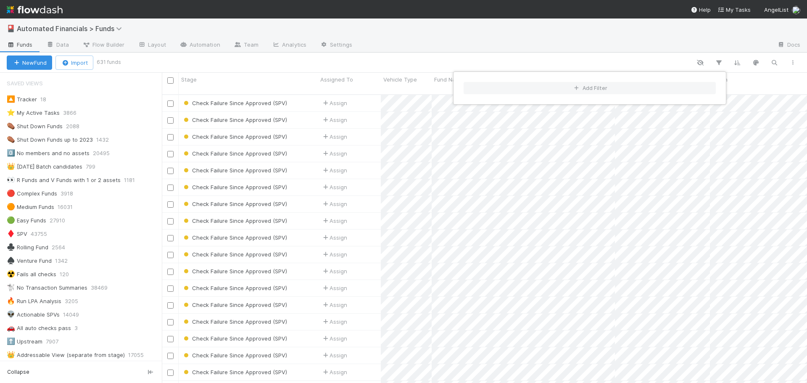
scroll to position [289, 639]
drag, startPoint x: 158, startPoint y: 103, endPoint x: 149, endPoint y: 161, distance: 59.1
click at [149, 161] on div "Add Filter" at bounding box center [403, 191] width 807 height 383
click at [80, 237] on div "Add Filter" at bounding box center [403, 191] width 807 height 383
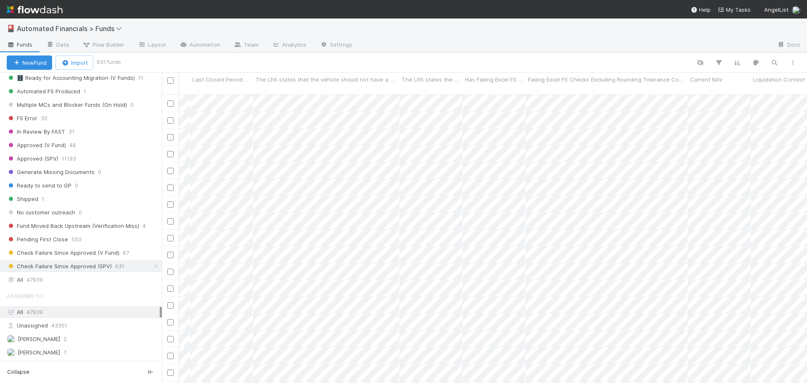
scroll to position [0, 0]
drag, startPoint x: 422, startPoint y: 79, endPoint x: 655, endPoint y: 83, distance: 233.3
click at [656, 83] on div at bounding box center [656, 83] width 0 height 21
click at [602, 81] on div "Failing Excel FS Checks Excluding Rounding Tolerance Context" at bounding box center [458, 79] width 391 height 8
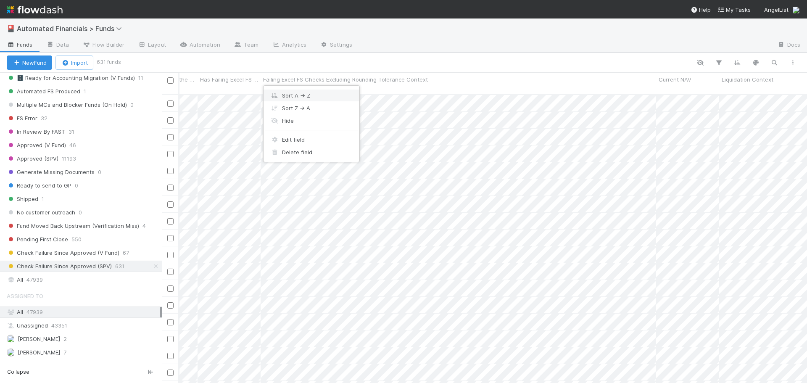
click at [305, 95] on div "Sort A → Z" at bounding box center [312, 95] width 96 height 13
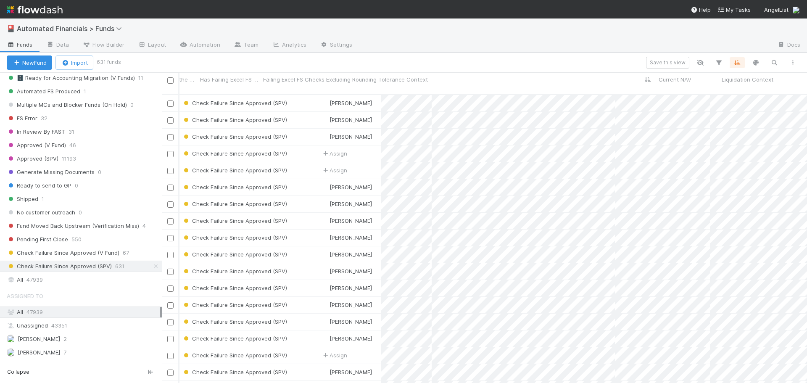
scroll to position [289, 639]
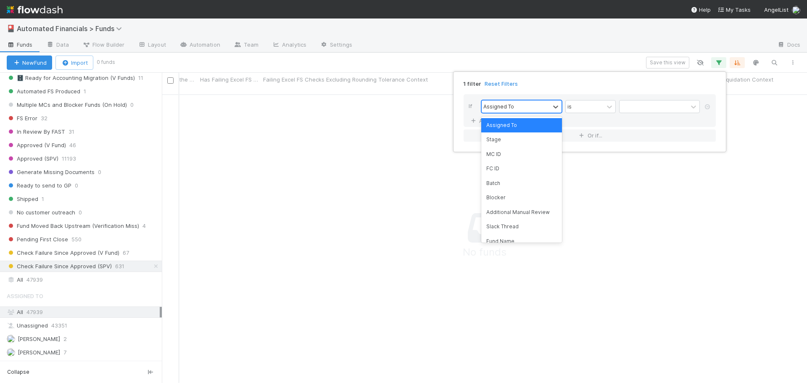
scroll to position [283, 639]
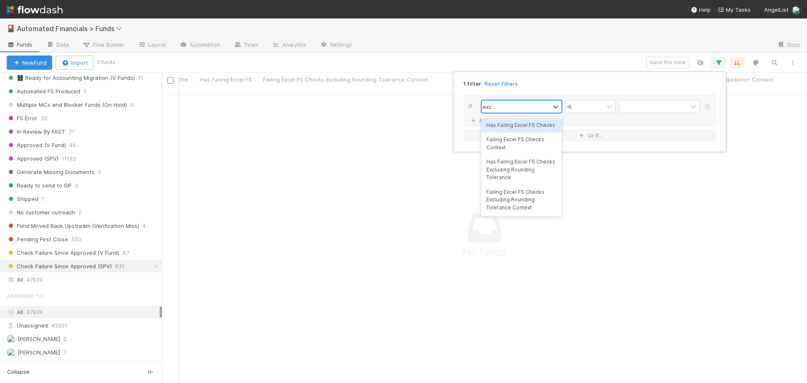
type input "excel"
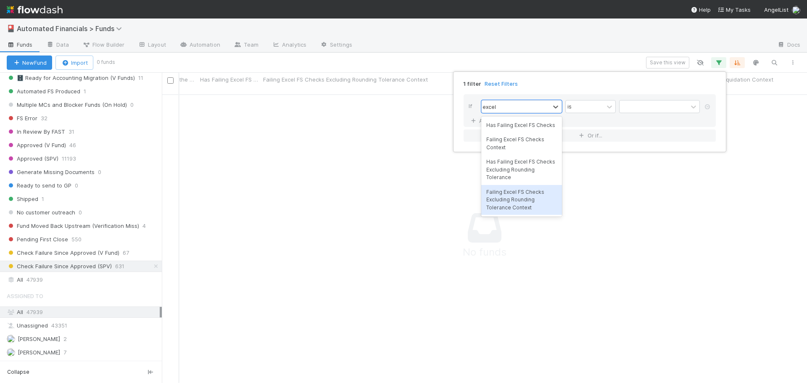
click at [521, 202] on div "Failing Excel FS Checks Excluding Rounding Tolerance Context" at bounding box center [521, 200] width 81 height 30
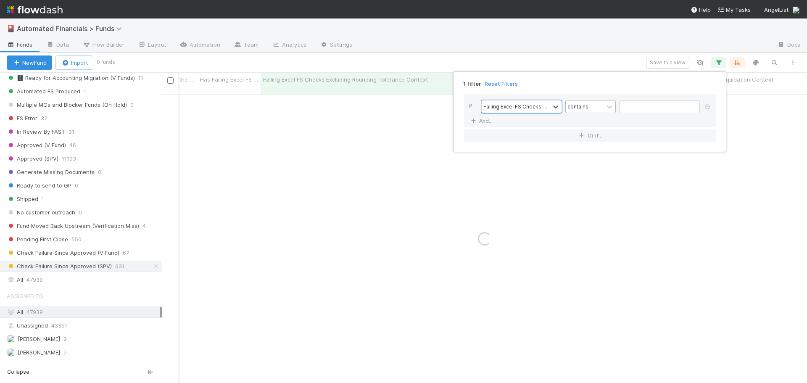
click at [585, 108] on div "contains" at bounding box center [577, 107] width 21 height 8
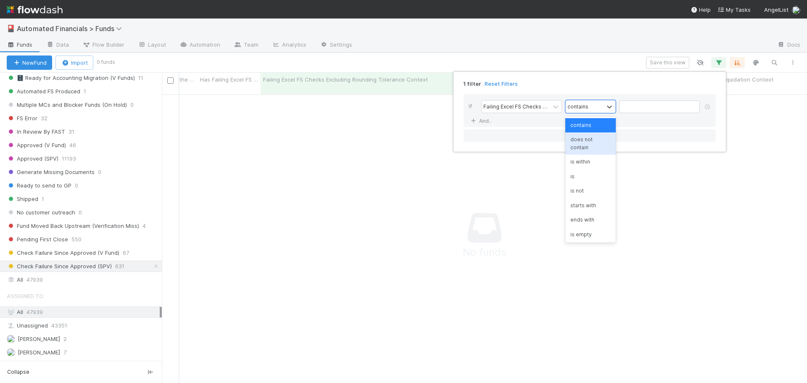
click at [583, 141] on div "does not contain" at bounding box center [590, 143] width 50 height 22
click at [633, 108] on input "text" at bounding box center [659, 106] width 81 height 13
type input "account cash"
click at [438, 18] on div "1 filter Reset Filters If Failing Excel FS Checks Excluding Rounding Tolerance …" at bounding box center [403, 191] width 807 height 383
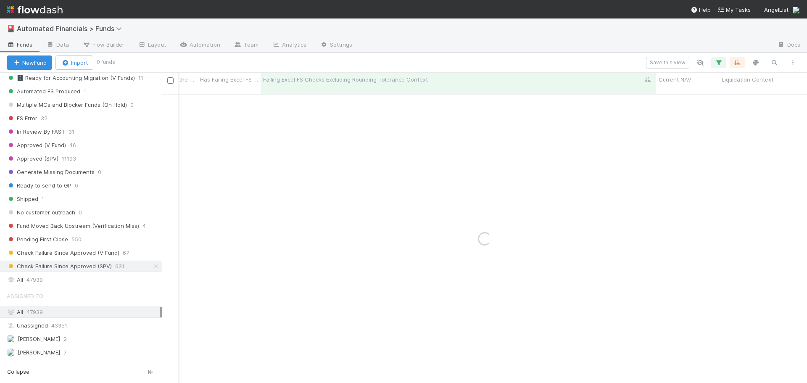
click at [469, 66] on div "Save this view" at bounding box center [457, 63] width 688 height 12
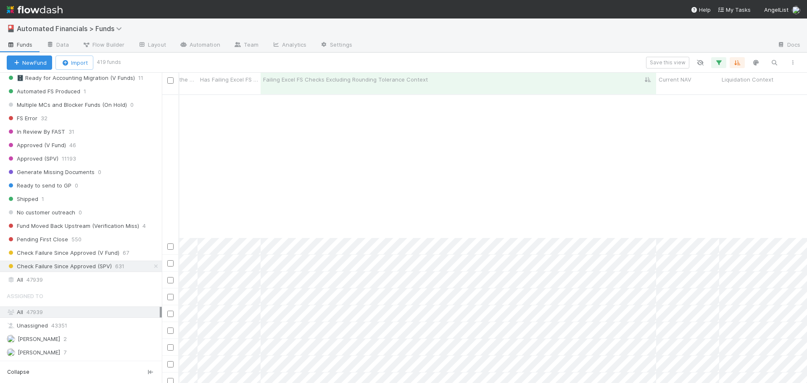
scroll to position [378, 12750]
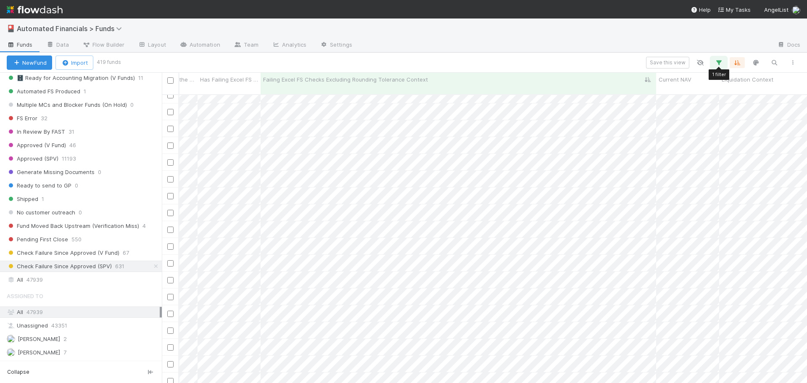
click at [716, 63] on icon "button" at bounding box center [719, 63] width 8 height 8
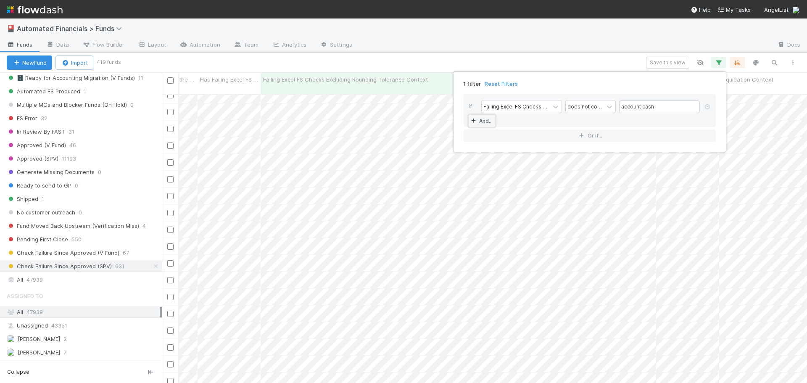
click at [486, 124] on link "And.." at bounding box center [482, 121] width 26 height 12
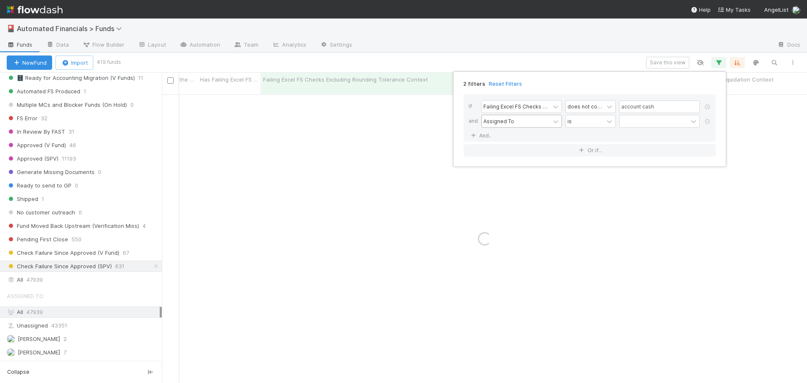
click at [488, 123] on div "Assigned To" at bounding box center [498, 121] width 31 height 8
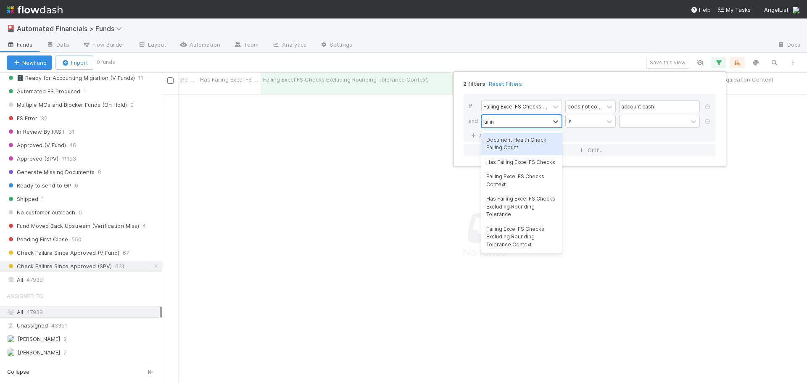
type input "failing"
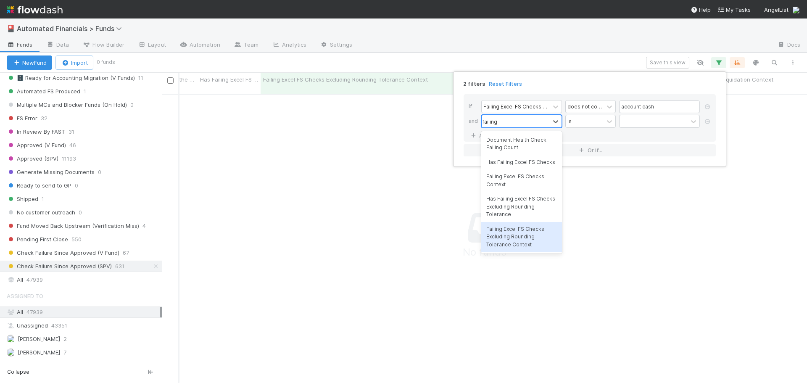
click at [510, 244] on div "Failing Excel FS Checks Excluding Rounding Tolerance Context" at bounding box center [521, 237] width 81 height 30
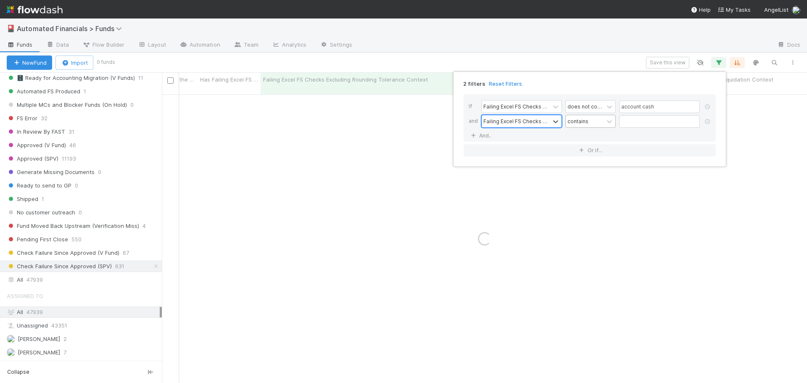
click at [590, 121] on div "contains" at bounding box center [585, 121] width 38 height 12
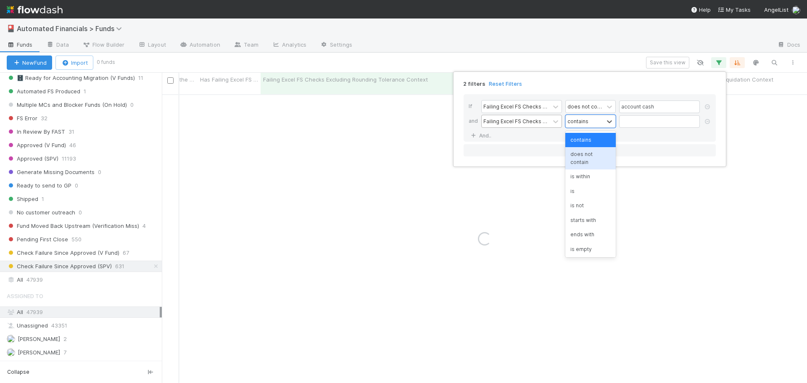
click at [589, 159] on div "does not contain" at bounding box center [590, 158] width 50 height 22
click at [630, 124] on input "text" at bounding box center [659, 121] width 81 height 13
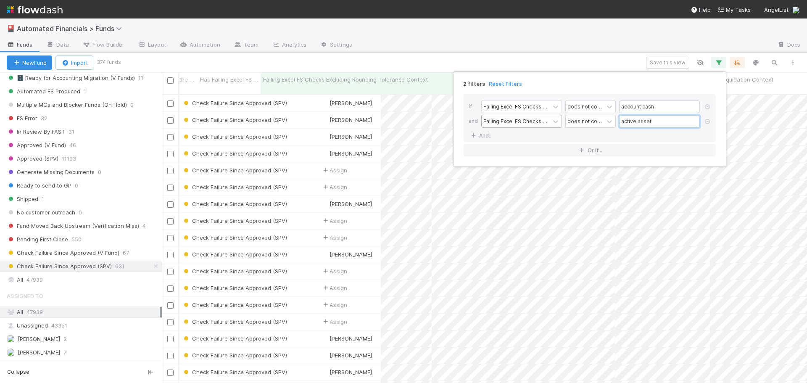
scroll to position [289, 639]
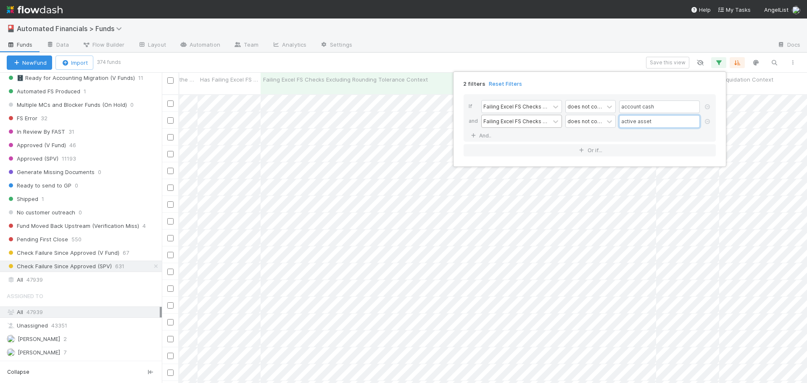
type input "active asset"
click at [557, 57] on div "2 filters Reset Filters If Failing Excel FS Checks Excluding Rounding Tolerance…" at bounding box center [403, 191] width 807 height 383
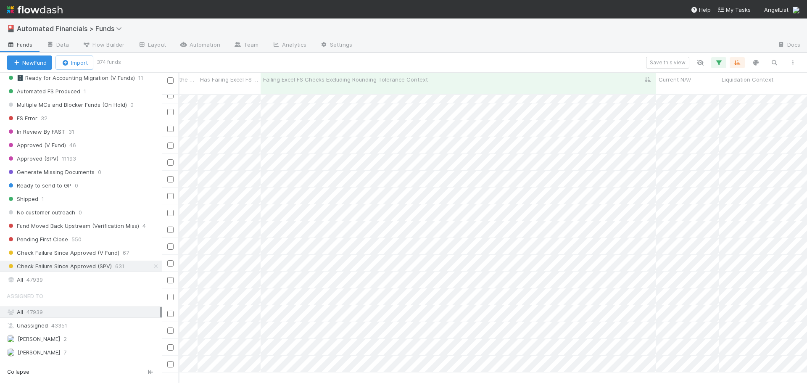
scroll to position [0, 12750]
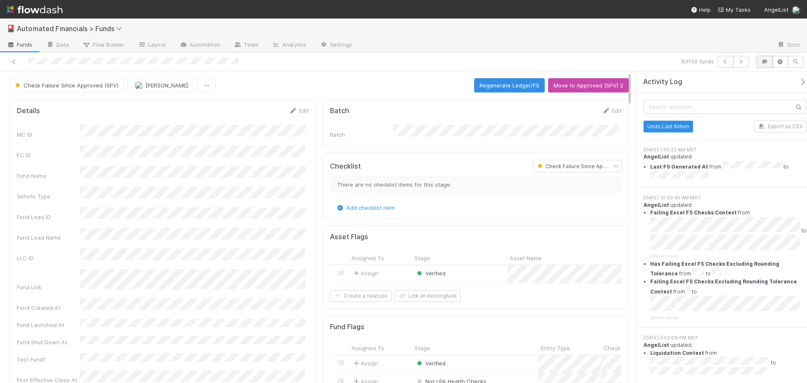
click at [765, 63] on icon "button" at bounding box center [764, 61] width 8 height 5
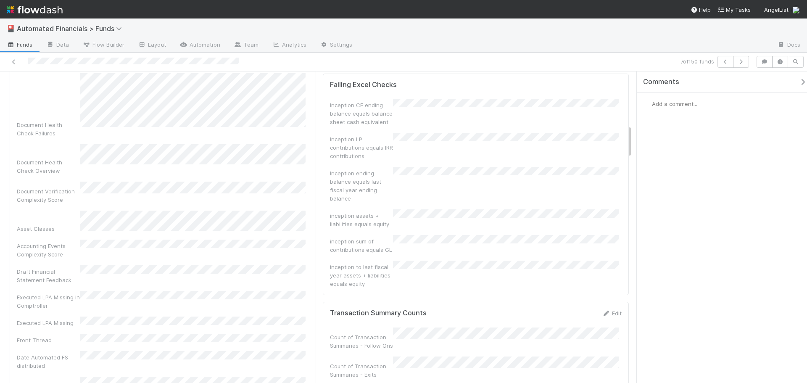
scroll to position [462, 0]
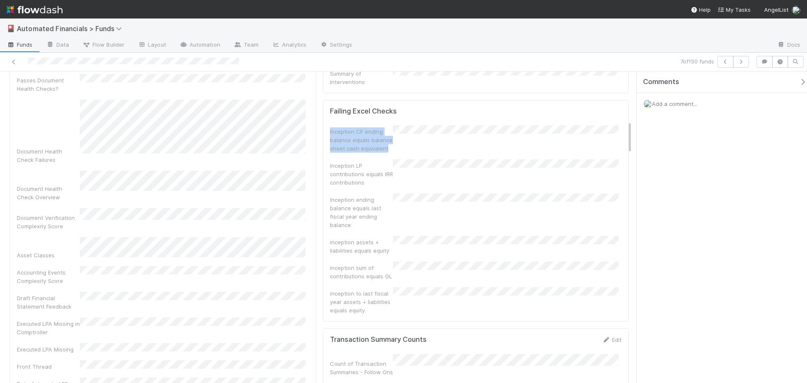
drag, startPoint x: 326, startPoint y: 137, endPoint x: 384, endPoint y: 154, distance: 60.5
click at [384, 154] on div "Failing Excel Checks Inception CF ending balance equals balance sheet cash equi…" at bounding box center [476, 211] width 306 height 222
copy div "Inception CF ending balance equals balance sheet cash equivalent"
click at [15, 63] on icon at bounding box center [14, 61] width 8 height 5
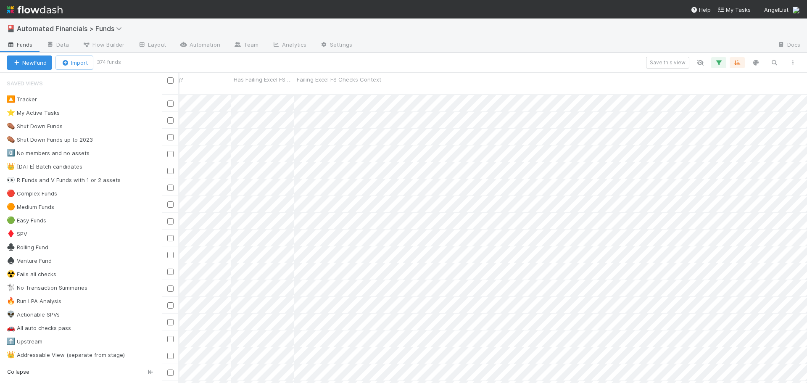
scroll to position [0, 10176]
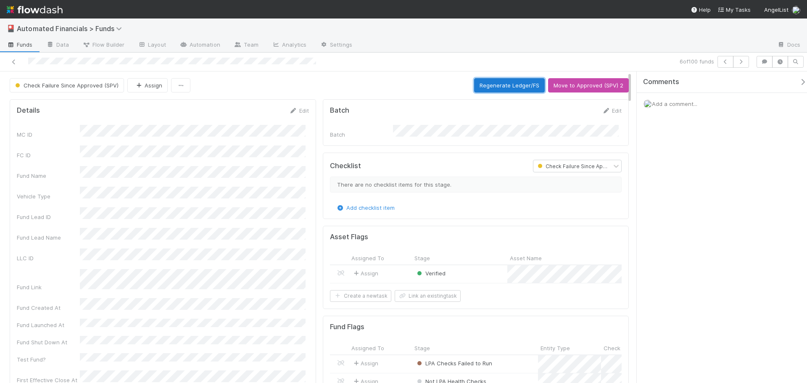
click at [514, 84] on button "Regenerate Ledger/FS" at bounding box center [509, 85] width 71 height 14
click at [13, 60] on icon at bounding box center [14, 61] width 8 height 5
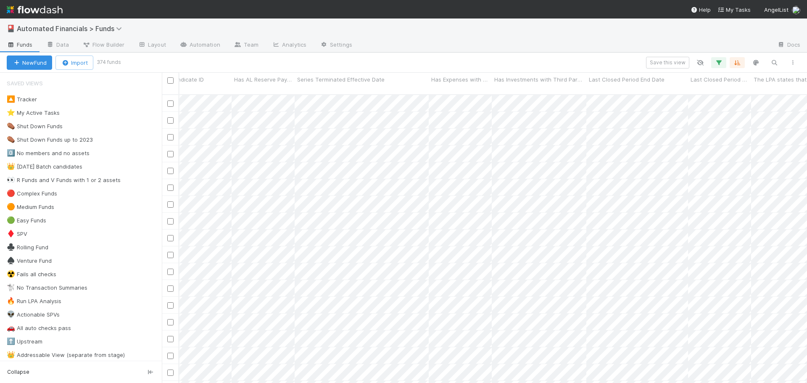
scroll to position [0, 13082]
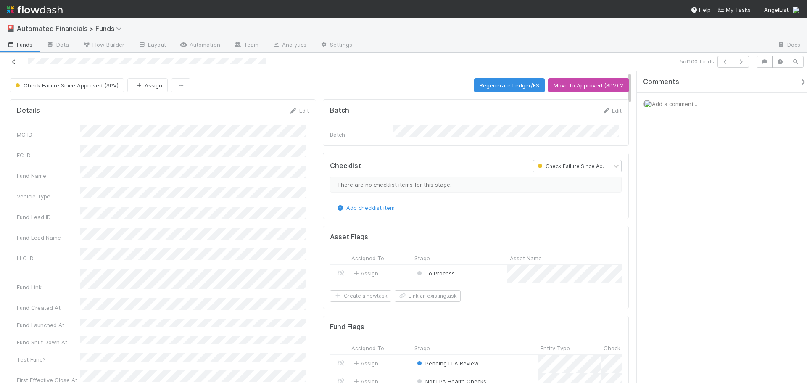
click at [13, 61] on icon at bounding box center [14, 61] width 8 height 5
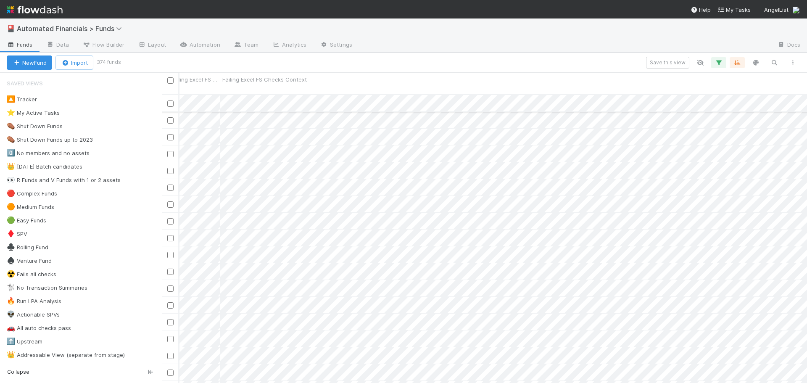
click at [170, 100] on input "checkbox" at bounding box center [170, 103] width 6 height 6
click at [170, 117] on input "checkbox" at bounding box center [170, 120] width 6 height 6
click at [170, 134] on input "checkbox" at bounding box center [170, 137] width 6 height 6
click at [170, 151] on input "checkbox" at bounding box center [170, 154] width 6 height 6
click at [170, 168] on input "checkbox" at bounding box center [170, 171] width 6 height 6
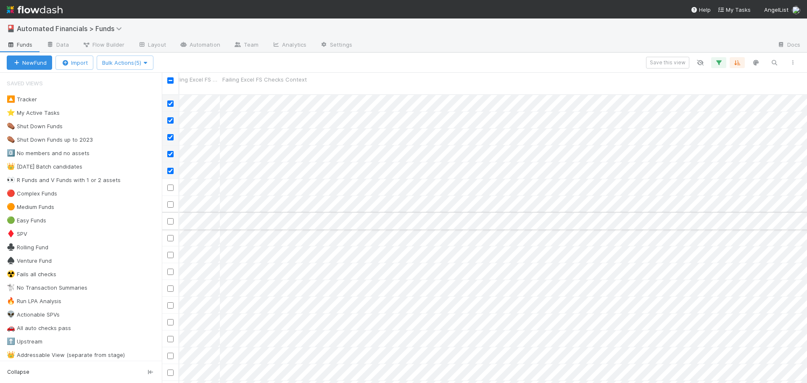
click at [169, 218] on input "checkbox" at bounding box center [170, 221] width 6 height 6
click at [171, 235] on input "checkbox" at bounding box center [170, 238] width 6 height 6
click at [171, 252] on input "checkbox" at bounding box center [170, 255] width 6 height 6
click at [171, 269] on input "checkbox" at bounding box center [170, 272] width 6 height 6
click at [169, 285] on input "checkbox" at bounding box center [170, 288] width 6 height 6
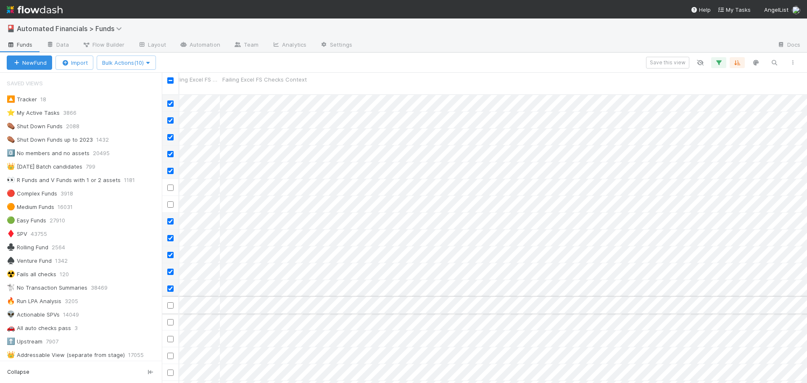
click at [169, 302] on input "checkbox" at bounding box center [170, 305] width 6 height 6
click at [171, 319] on input "checkbox" at bounding box center [170, 322] width 6 height 6
click at [121, 64] on span "Bulk Actions (12)" at bounding box center [126, 62] width 48 height 7
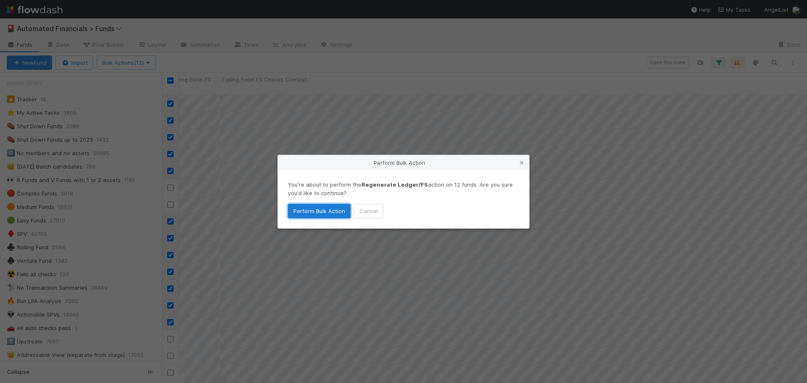
click at [325, 211] on button "Perform Bulk Action" at bounding box center [319, 211] width 63 height 14
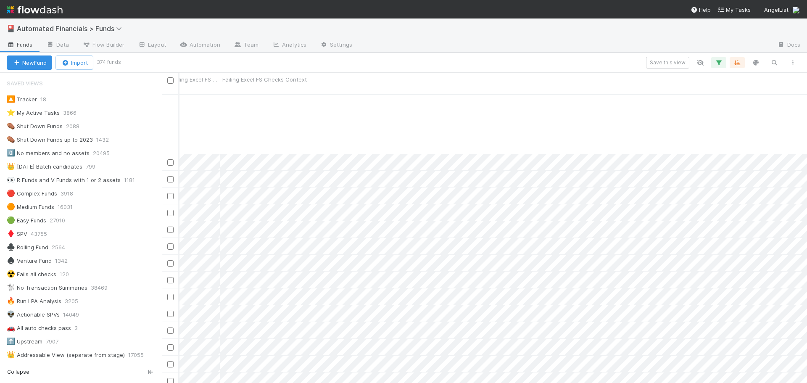
scroll to position [378, 10204]
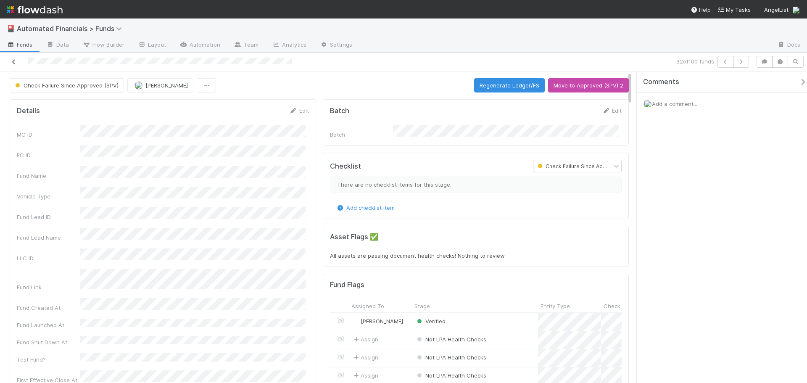
click at [15, 62] on icon at bounding box center [14, 61] width 8 height 5
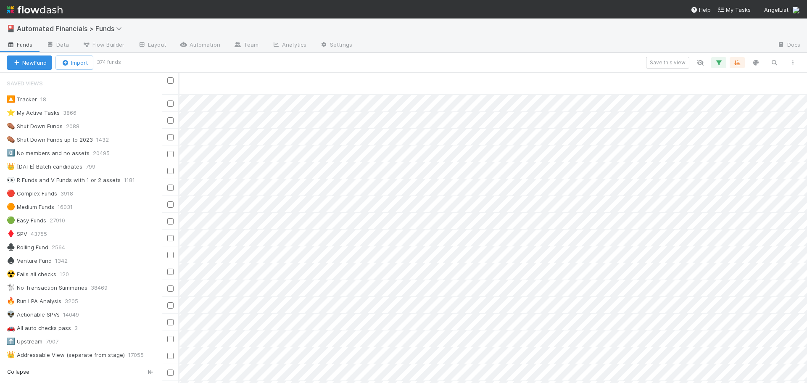
scroll to position [0, 5051]
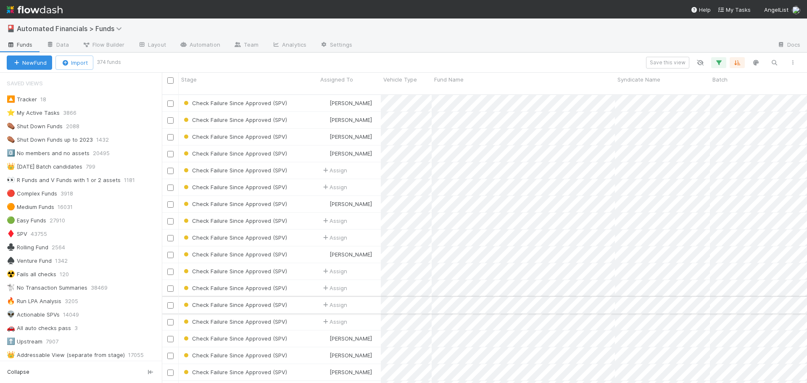
click at [304, 298] on div "Check Failure Since Approved (SPV)" at bounding box center [248, 305] width 139 height 16
